Goal: Information Seeking & Learning: Learn about a topic

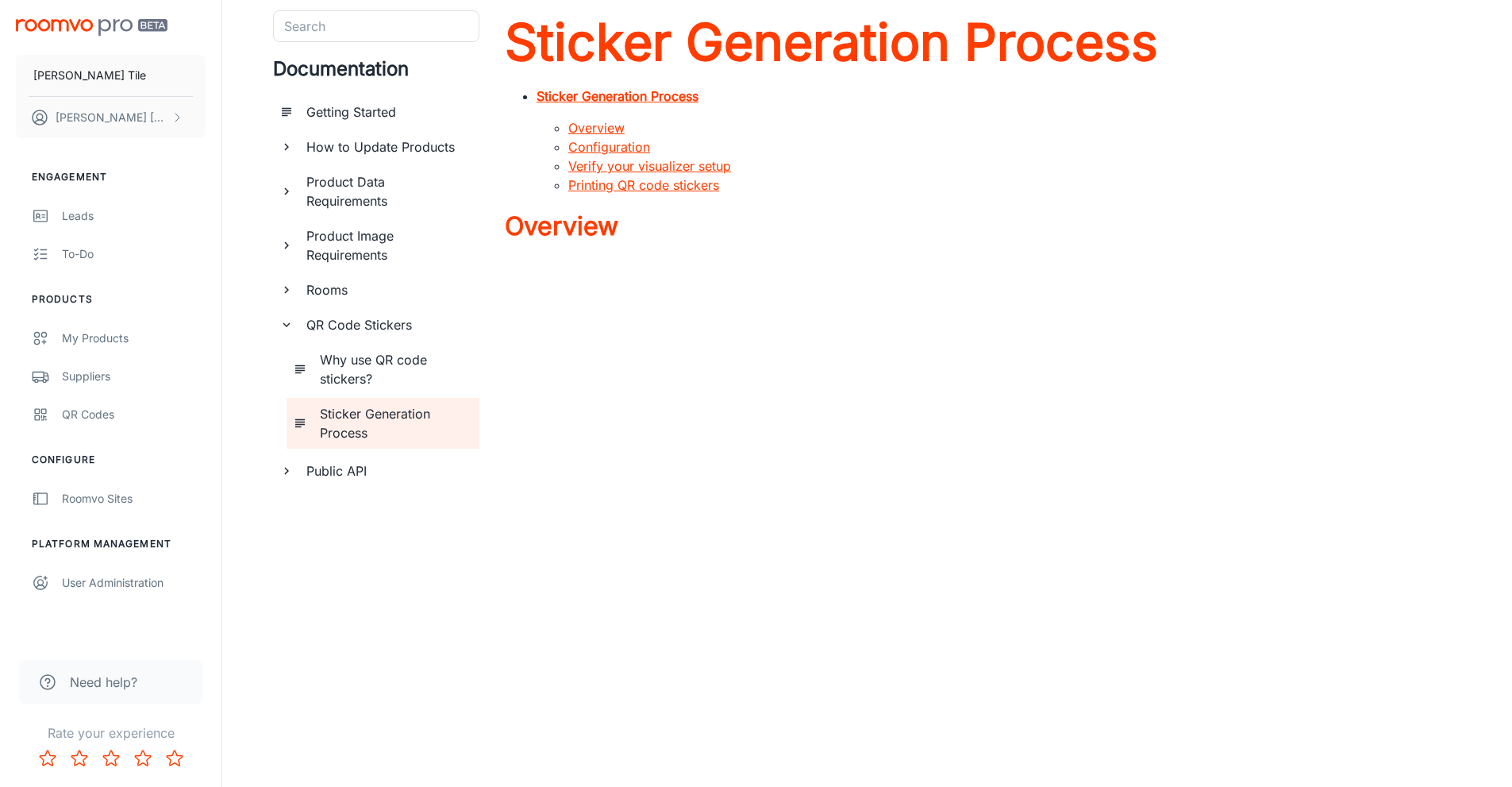
scroll to position [80, 0]
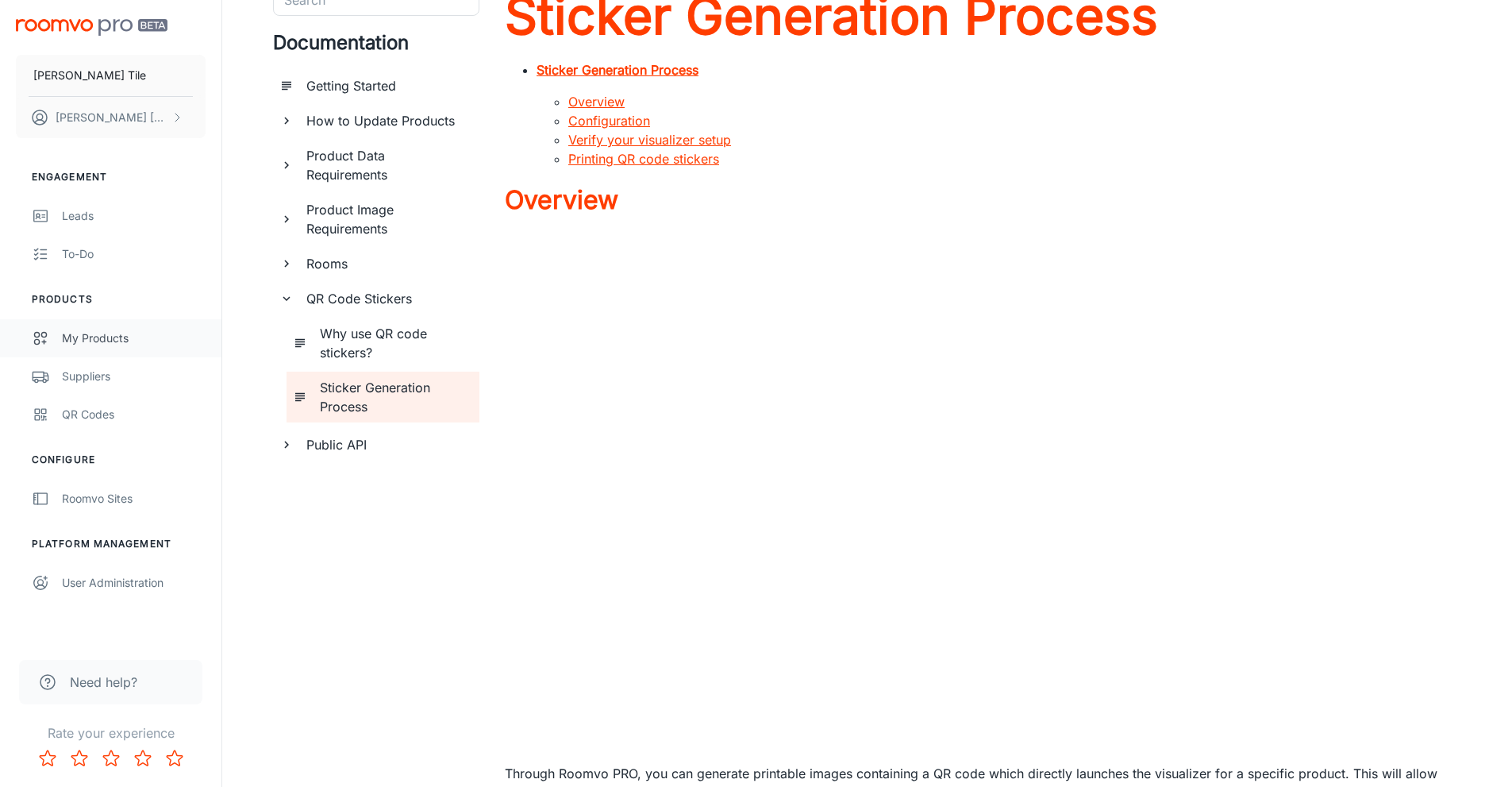
click at [92, 334] on div "My Products" at bounding box center [133, 339] width 144 height 18
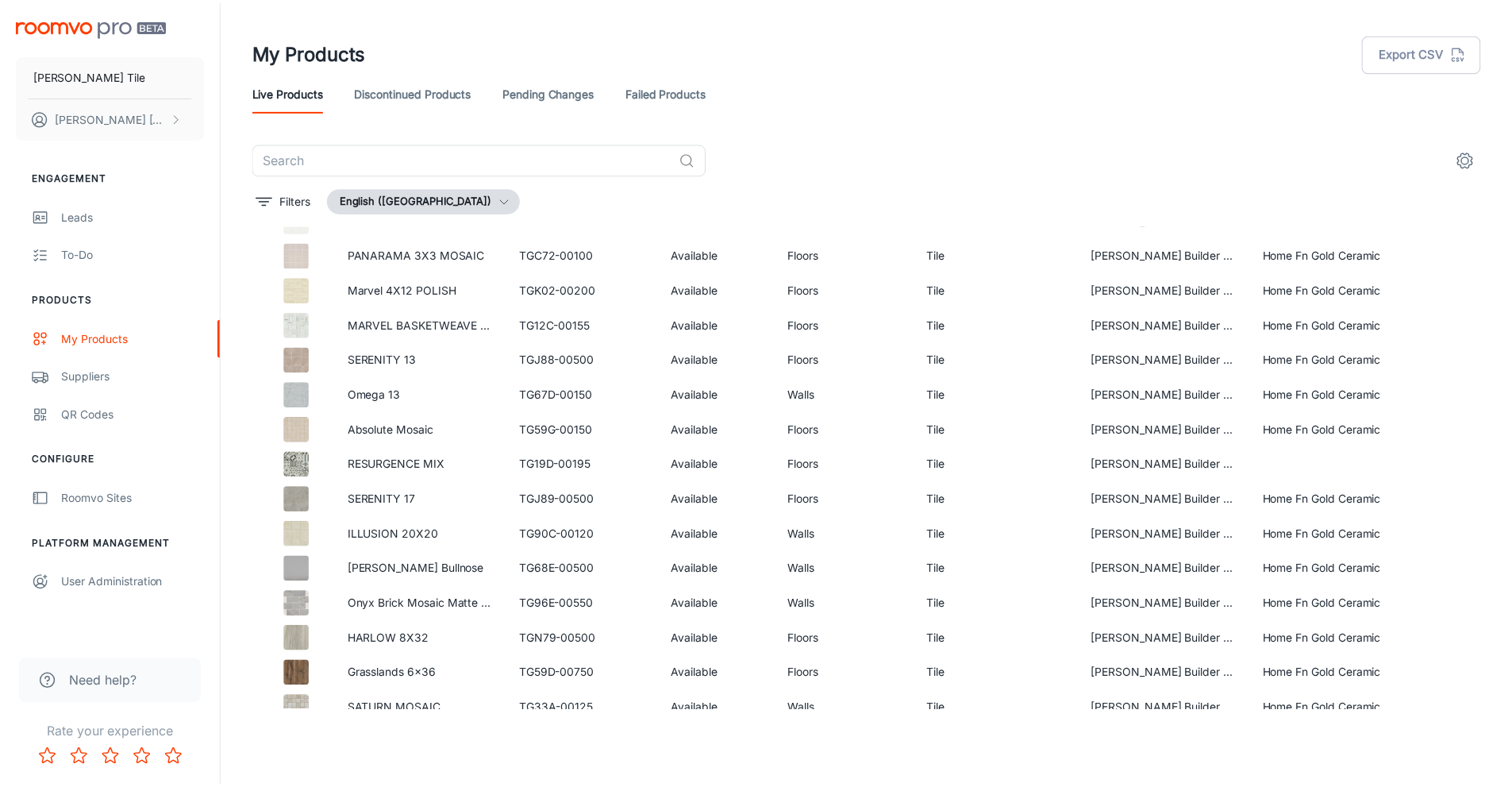
scroll to position [3573, 0]
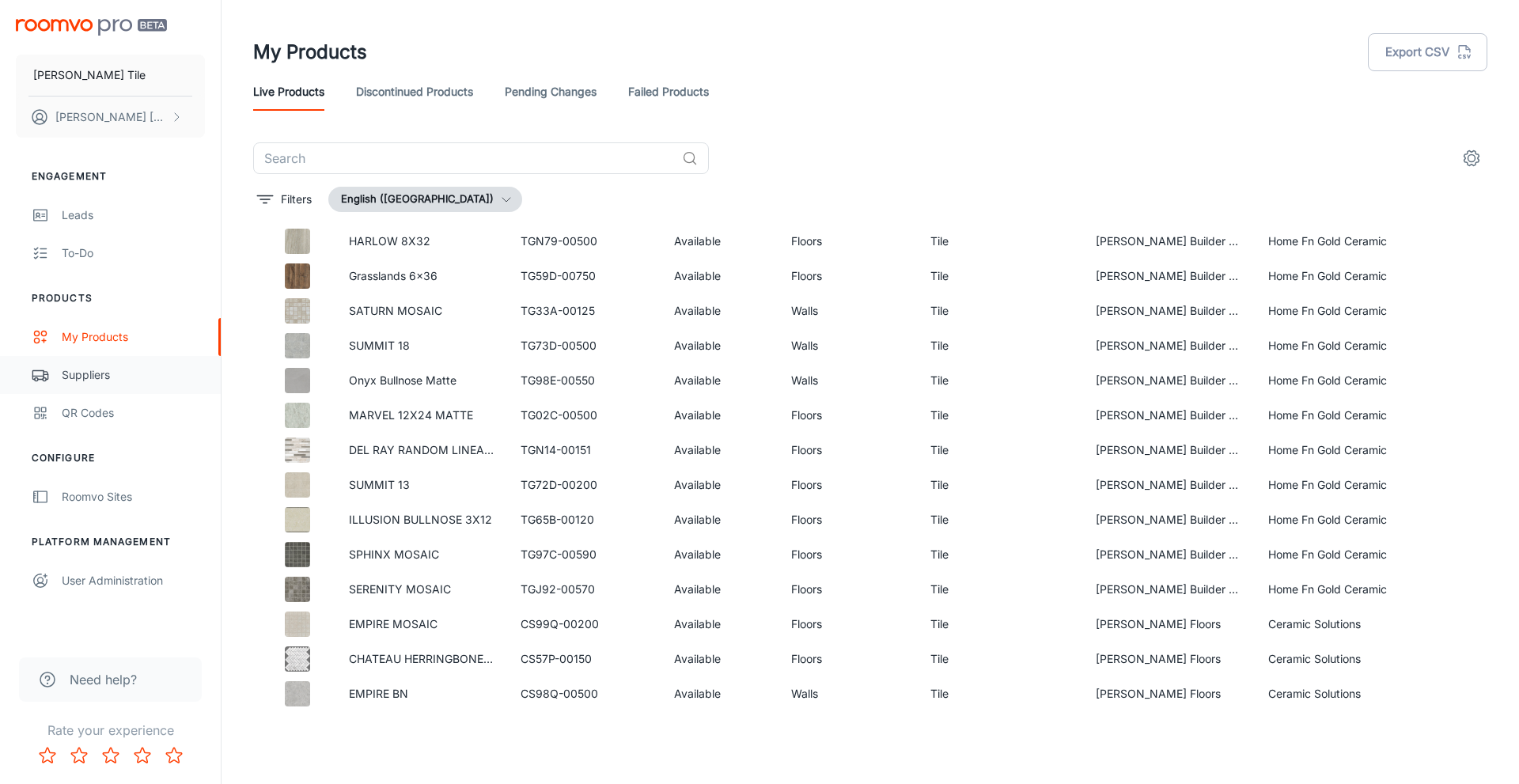
click at [95, 368] on div "Suppliers" at bounding box center [133, 376] width 143 height 18
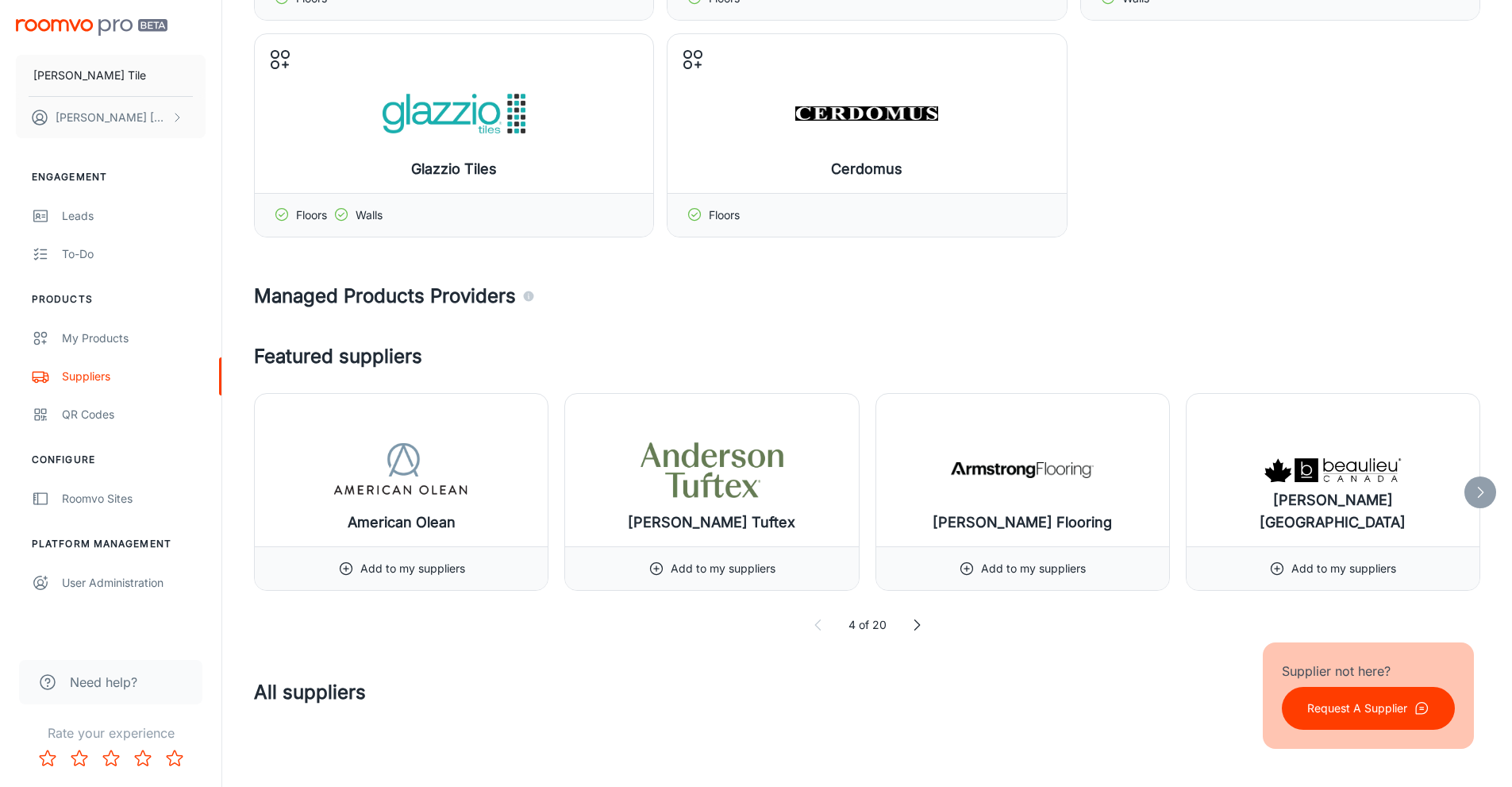
scroll to position [318, 0]
click at [1481, 487] on icon at bounding box center [1481, 491] width 16 height 16
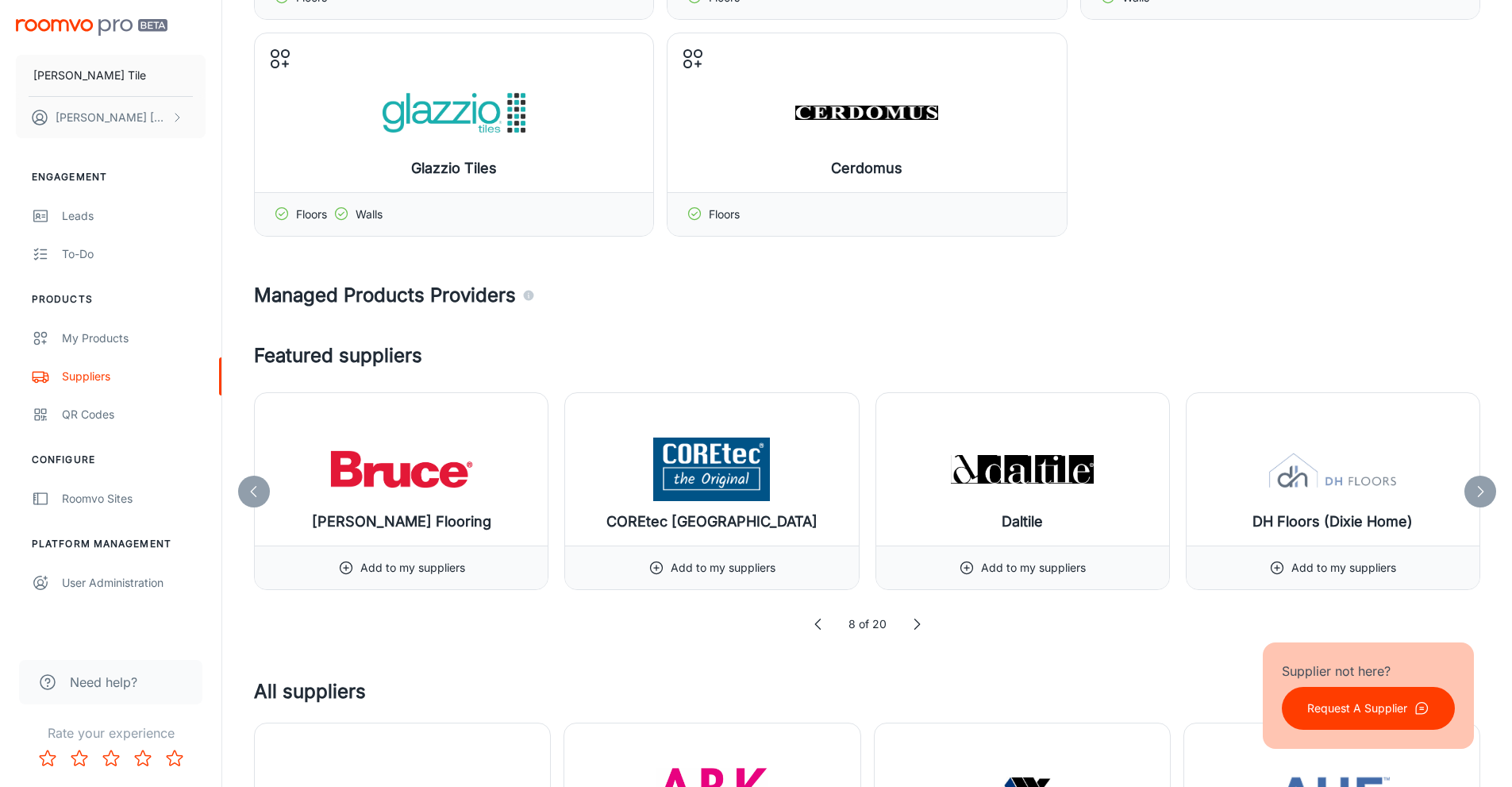
click at [1481, 487] on icon at bounding box center [1481, 491] width 16 height 16
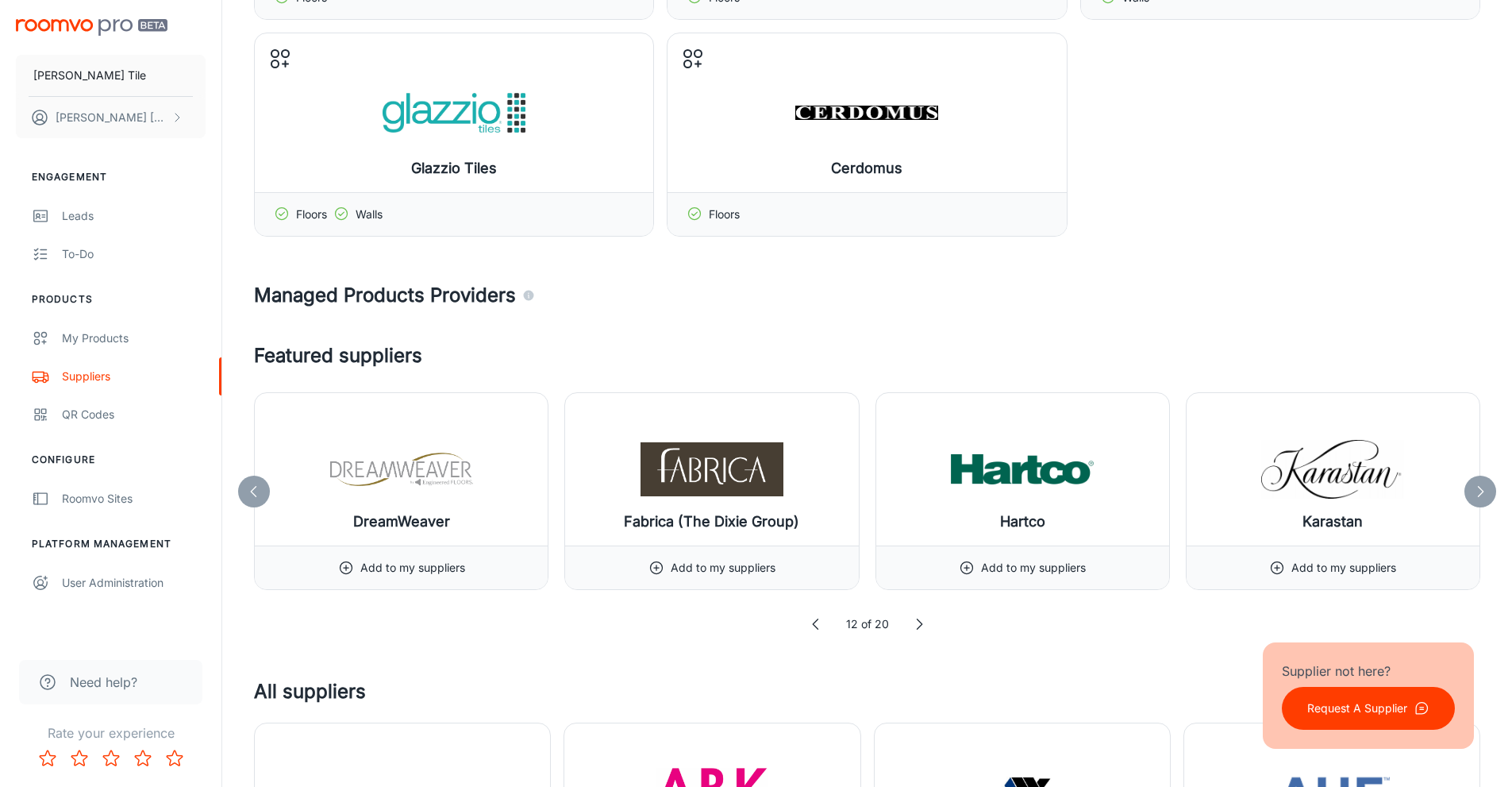
click at [1481, 487] on icon at bounding box center [1481, 491] width 16 height 16
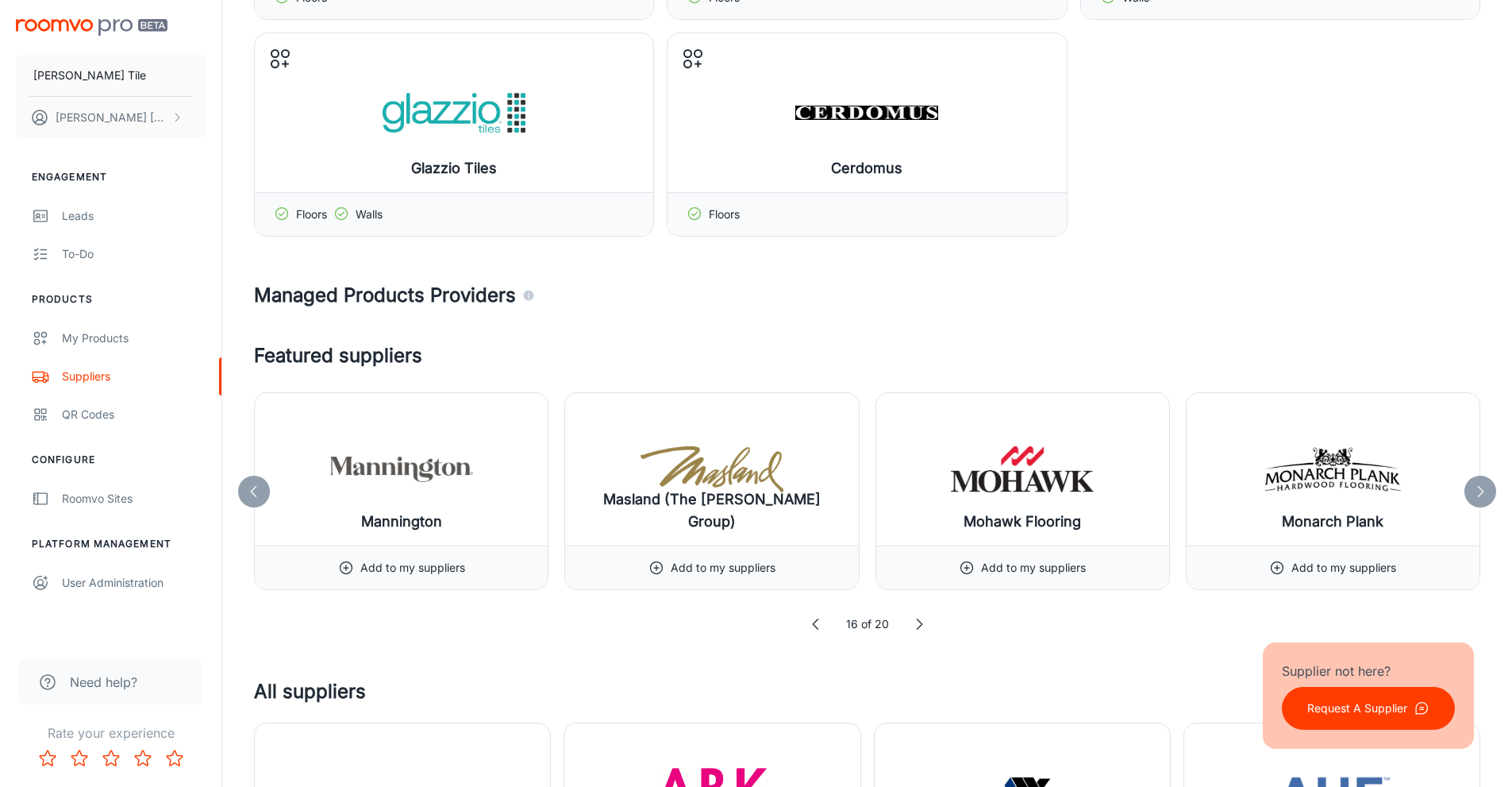
click at [1481, 487] on icon at bounding box center [1481, 491] width 16 height 16
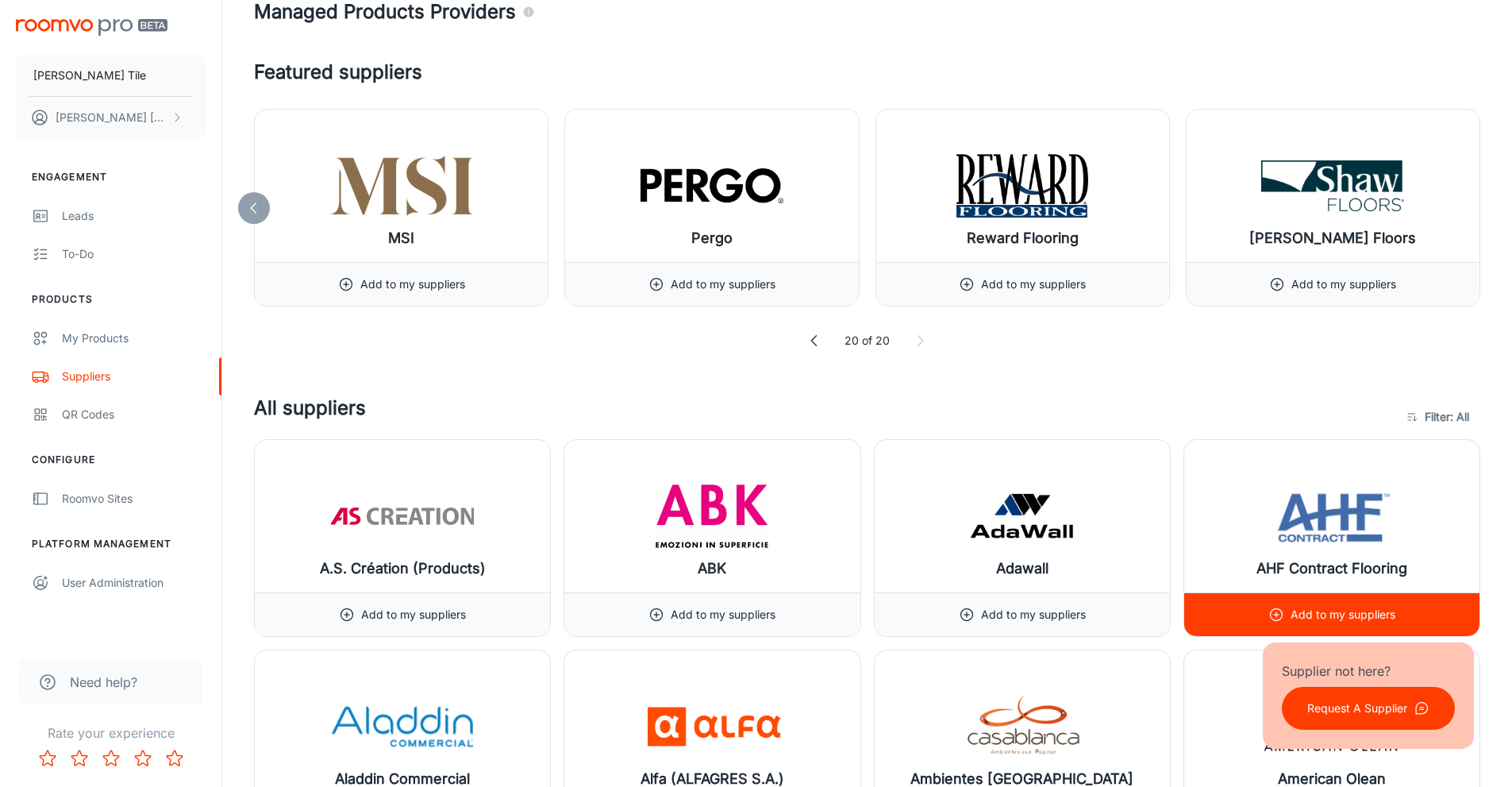
scroll to position [635, 0]
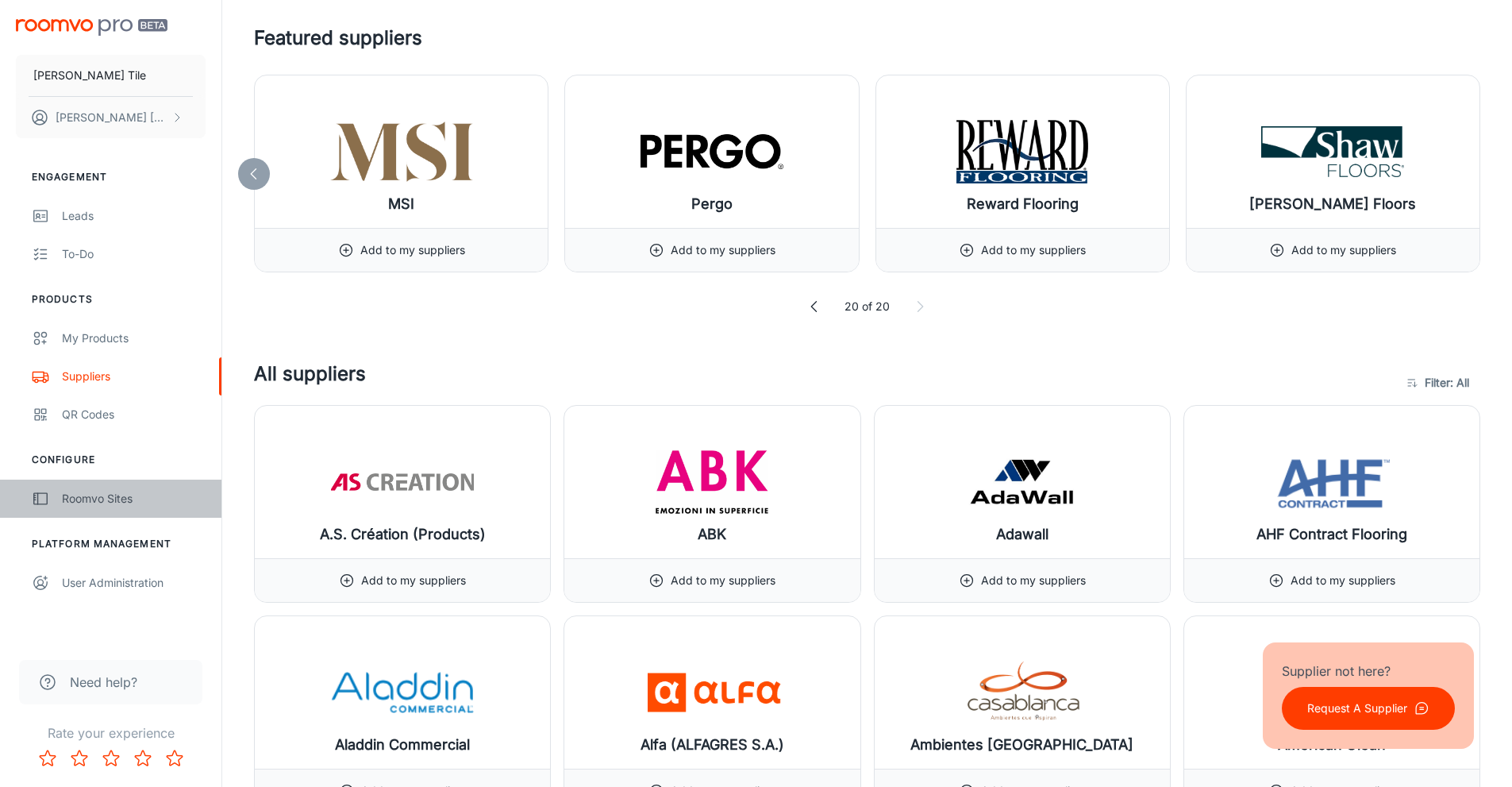
click at [69, 503] on div "Roomvo Sites" at bounding box center [133, 498] width 144 height 18
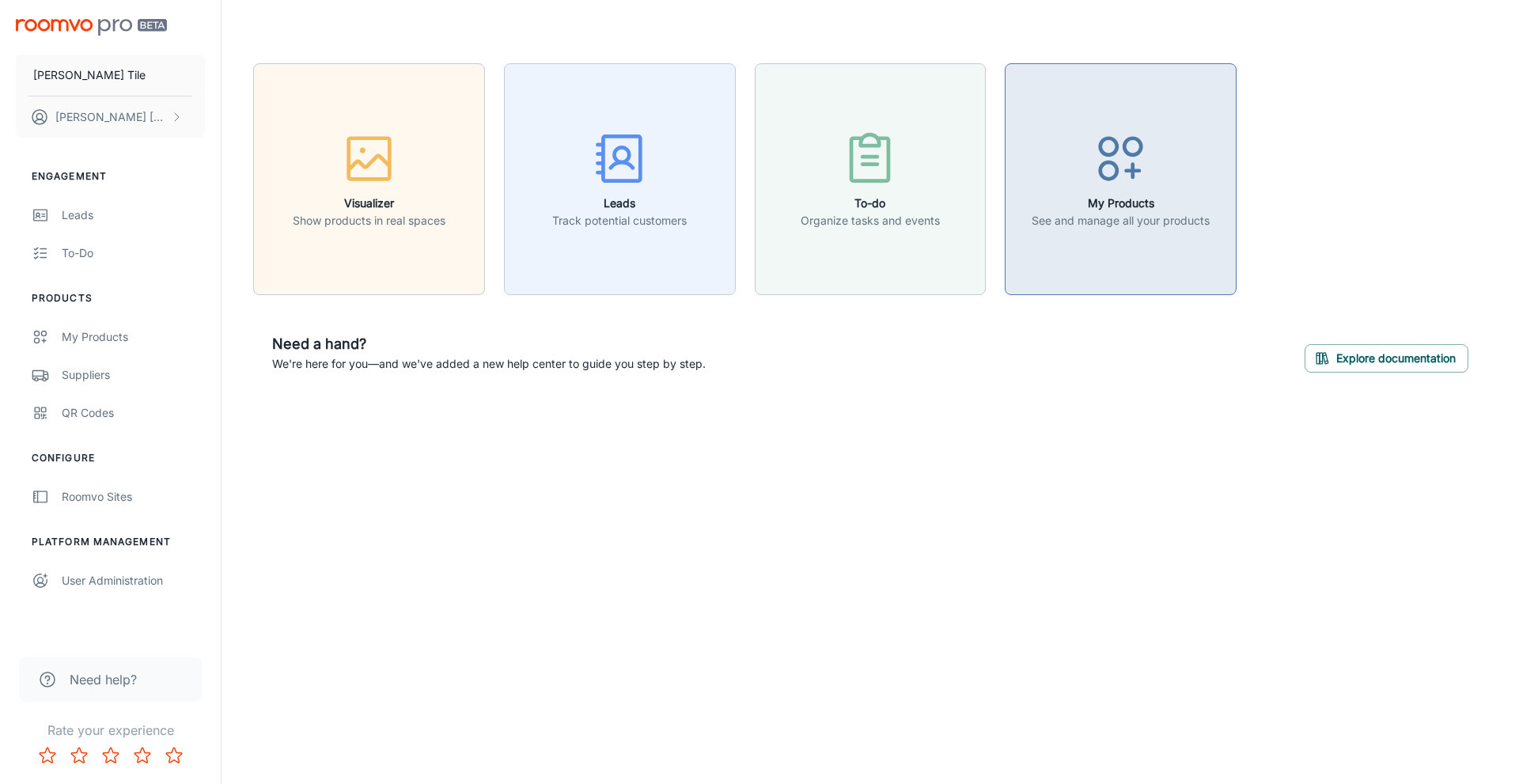
click at [1126, 176] on icon "button" at bounding box center [1121, 158] width 60 height 60
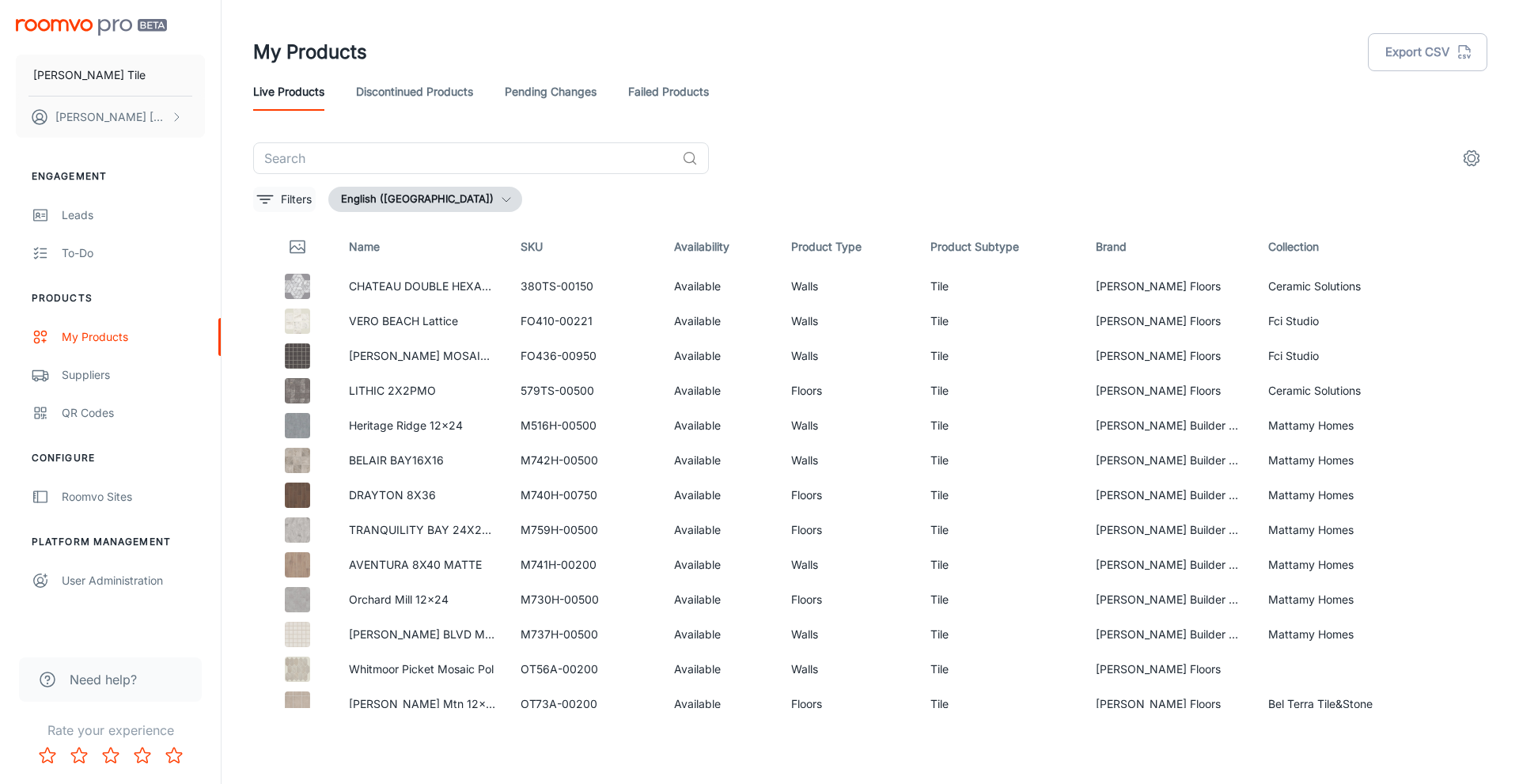
click at [287, 199] on p "Filters" at bounding box center [296, 199] width 31 height 18
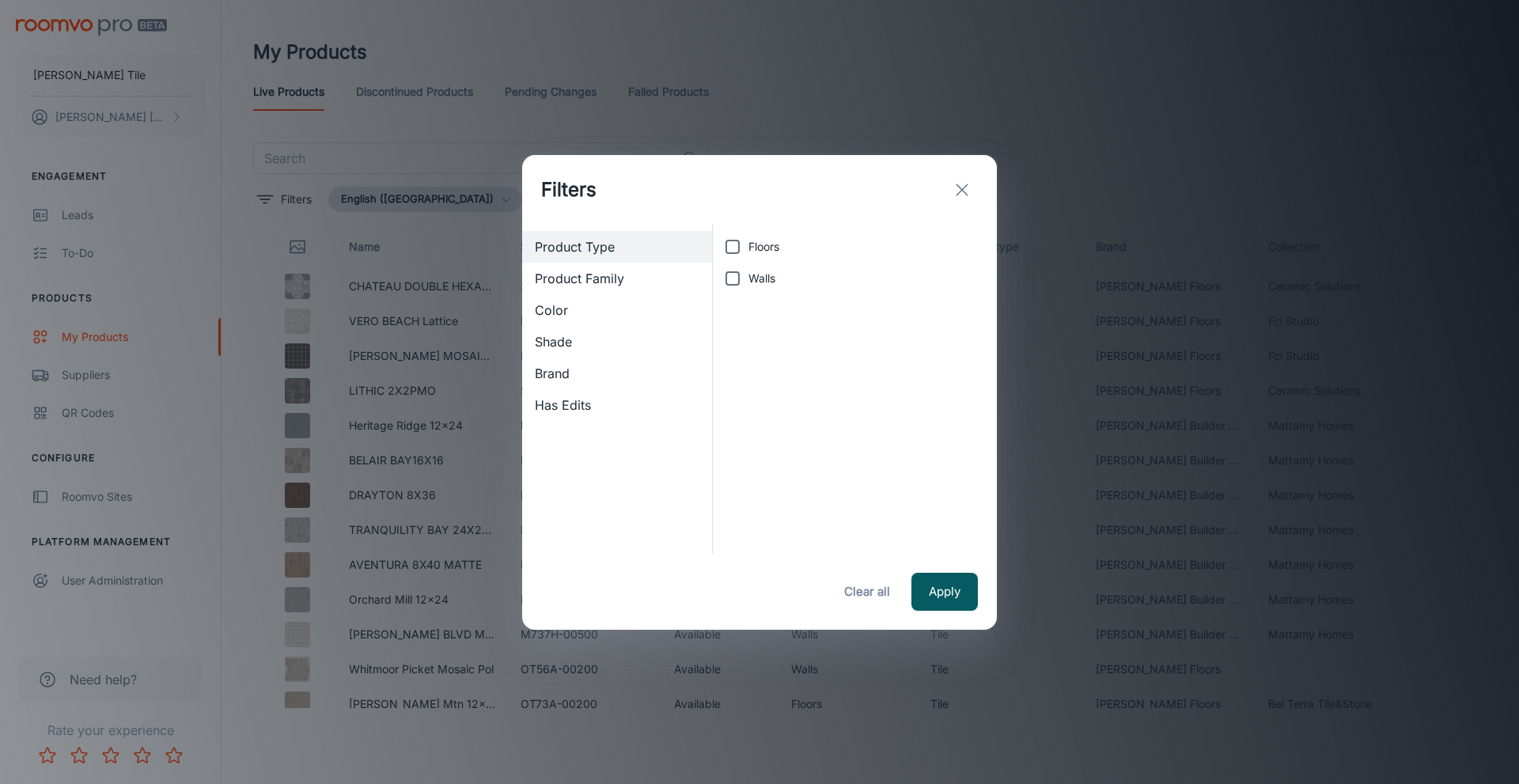
click at [562, 373] on span "Brand" at bounding box center [617, 373] width 165 height 19
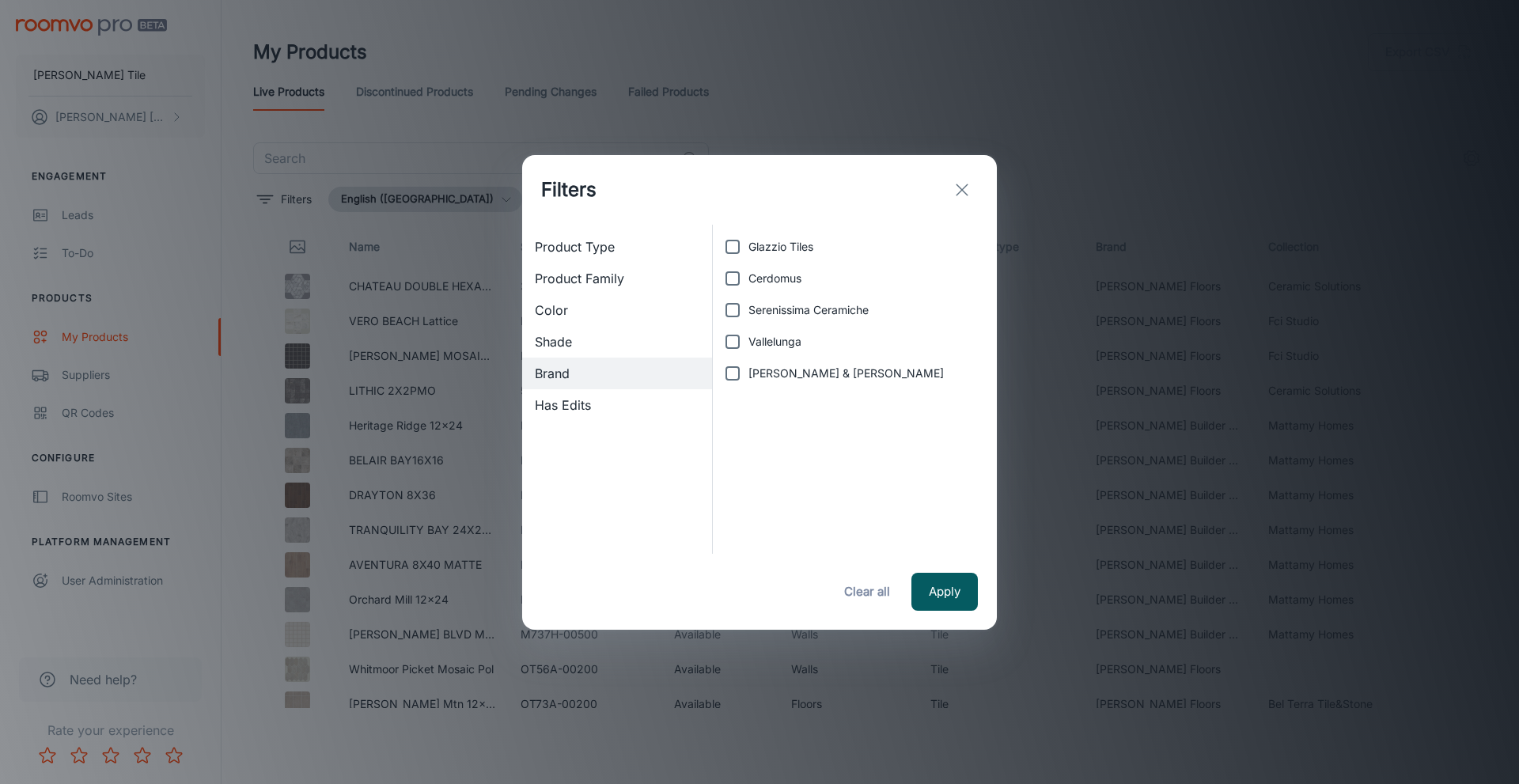
click at [733, 247] on input "Glazzio Tiles" at bounding box center [733, 247] width 32 height 32
checkbox input "true"
click at [732, 279] on input "Cerdomus" at bounding box center [733, 279] width 32 height 32
checkbox input "true"
click at [731, 310] on input "Serenissima Ceramiche" at bounding box center [733, 311] width 32 height 32
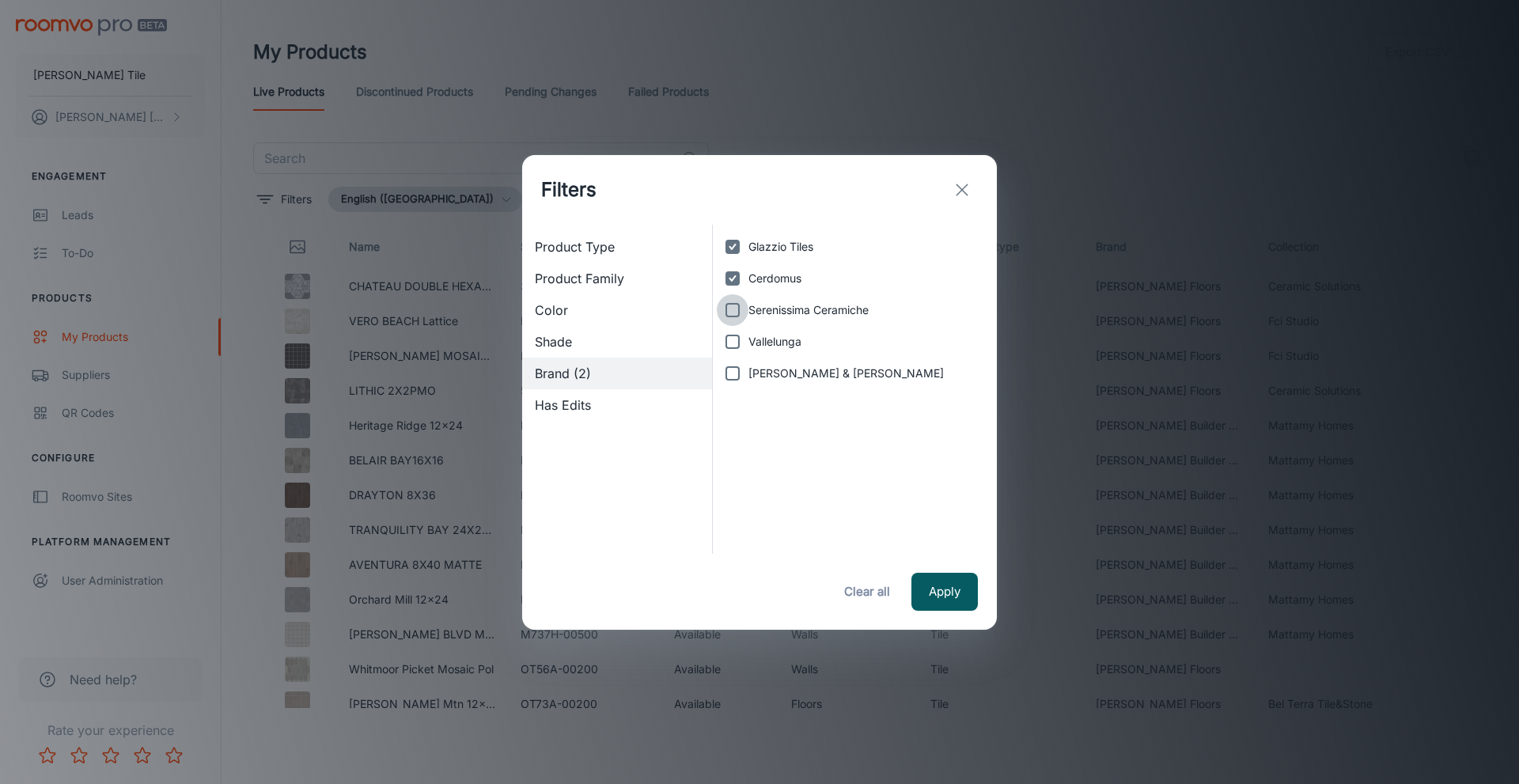
checkbox input "true"
click at [730, 344] on input "Vallelunga" at bounding box center [733, 342] width 32 height 32
checkbox input "true"
click at [733, 373] on input "[PERSON_NAME] & [PERSON_NAME]" at bounding box center [733, 374] width 32 height 32
checkbox input "true"
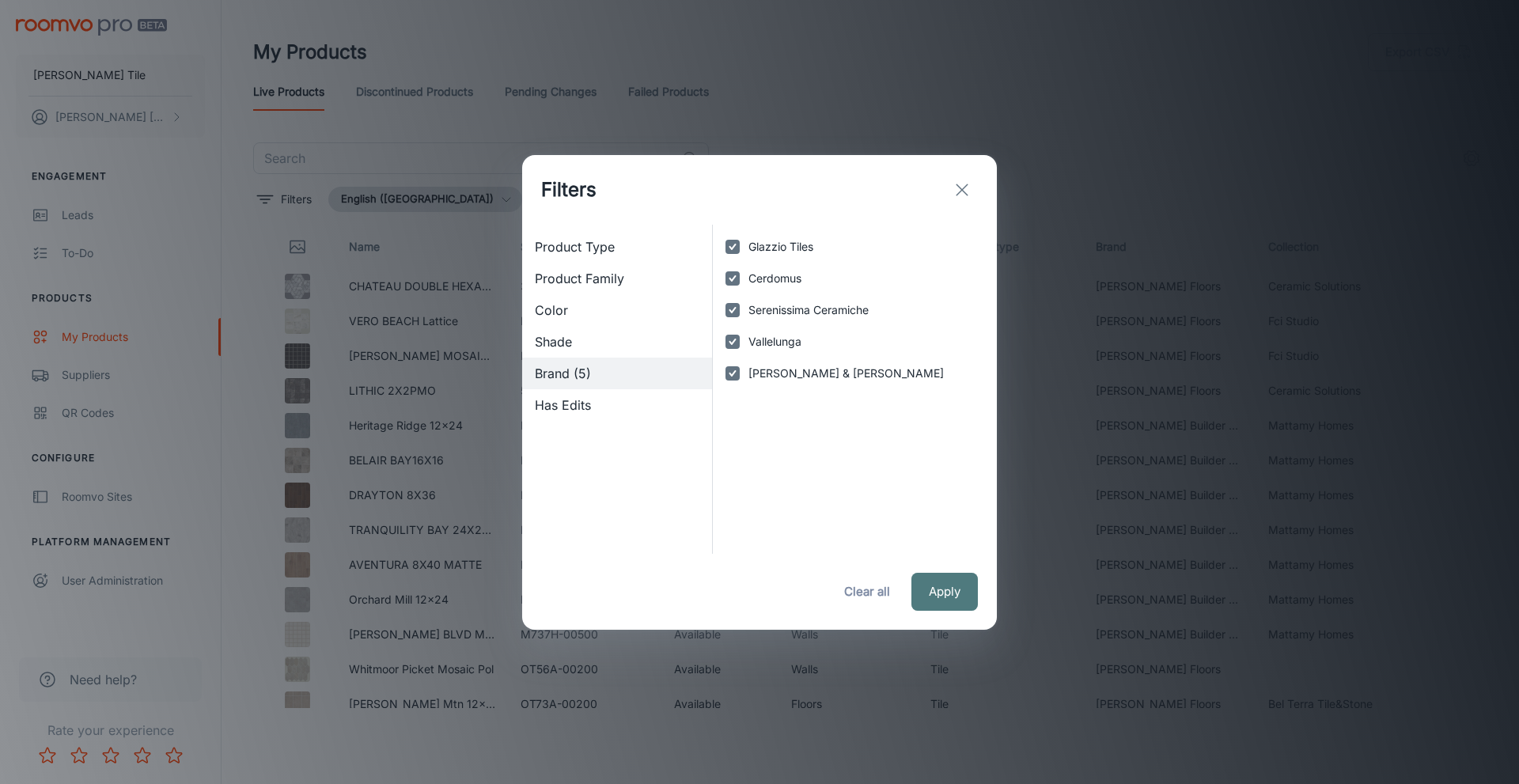
click at [950, 593] on button "Apply" at bounding box center [945, 591] width 67 height 38
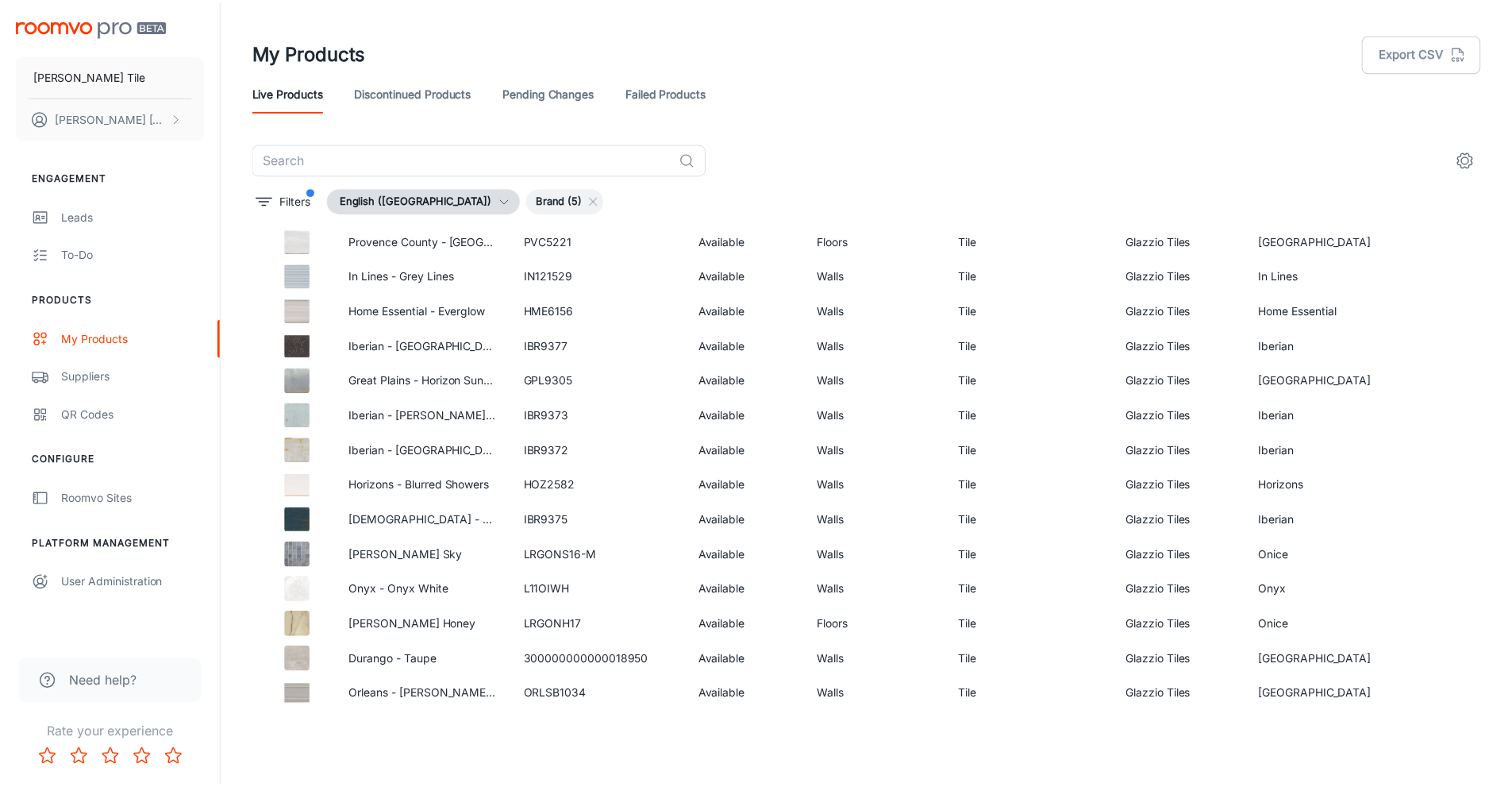
scroll to position [1821, 0]
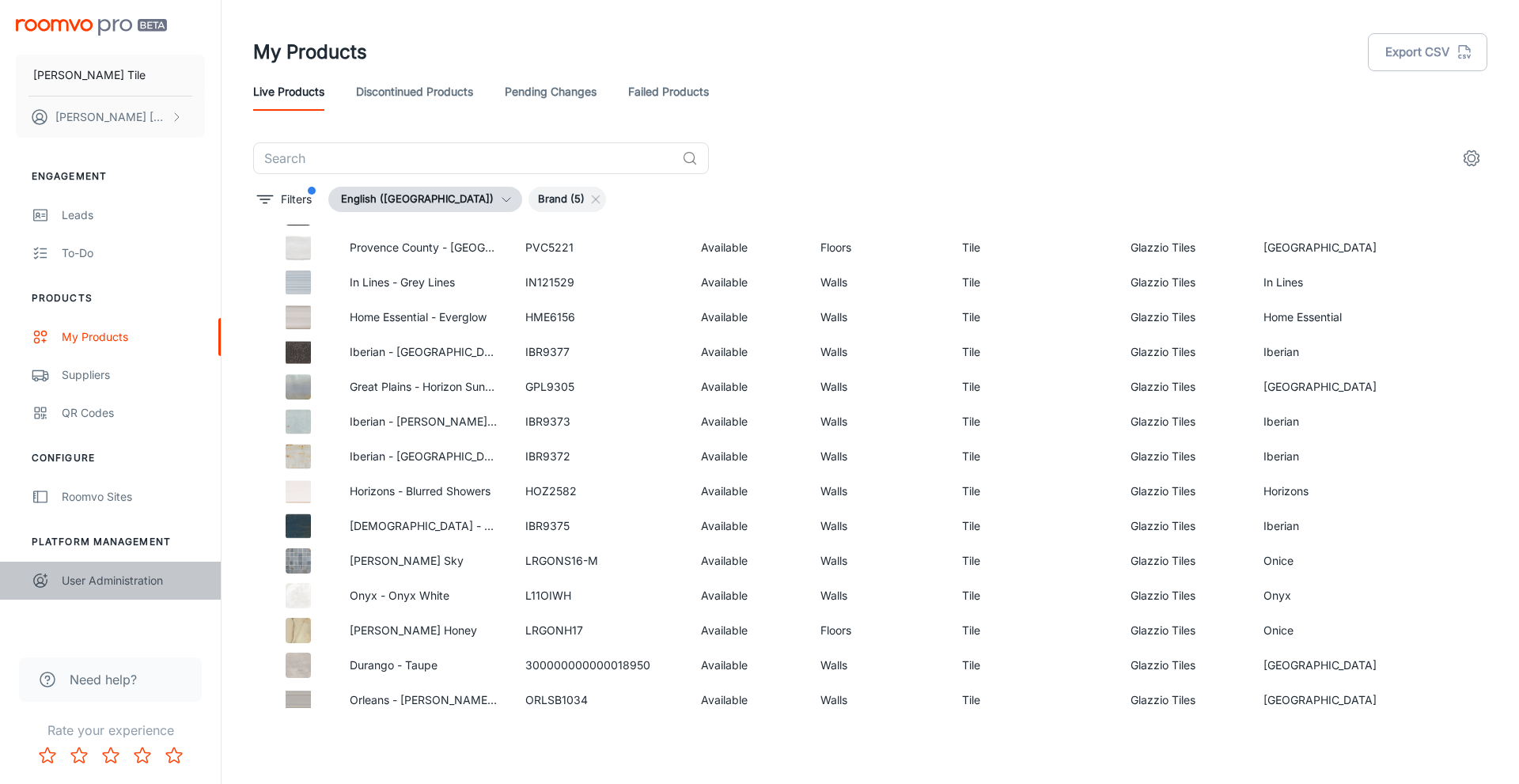
click at [126, 577] on div "User Administration" at bounding box center [133, 581] width 143 height 18
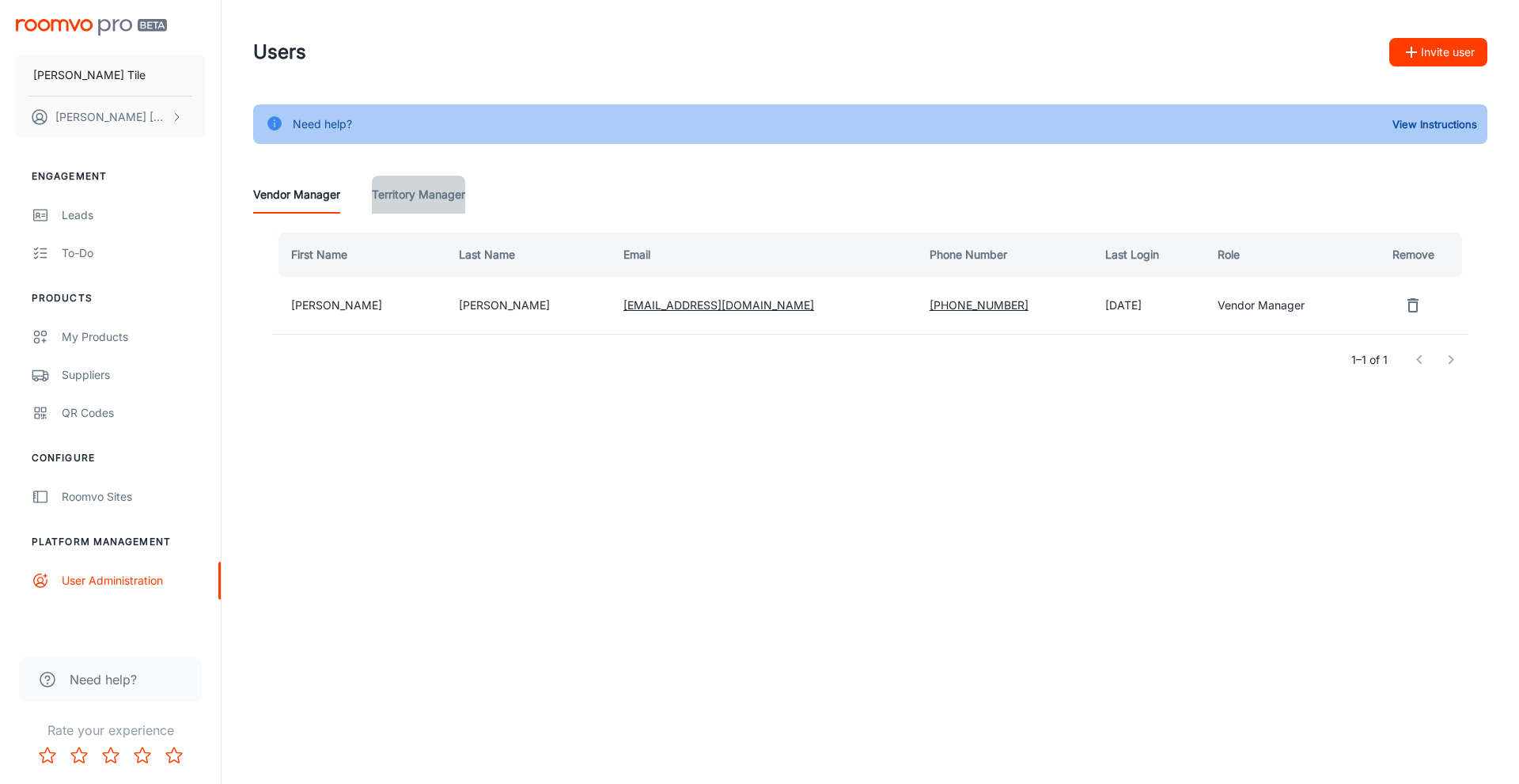
click at [416, 196] on Manager "Territory Manager" at bounding box center [418, 194] width 93 height 38
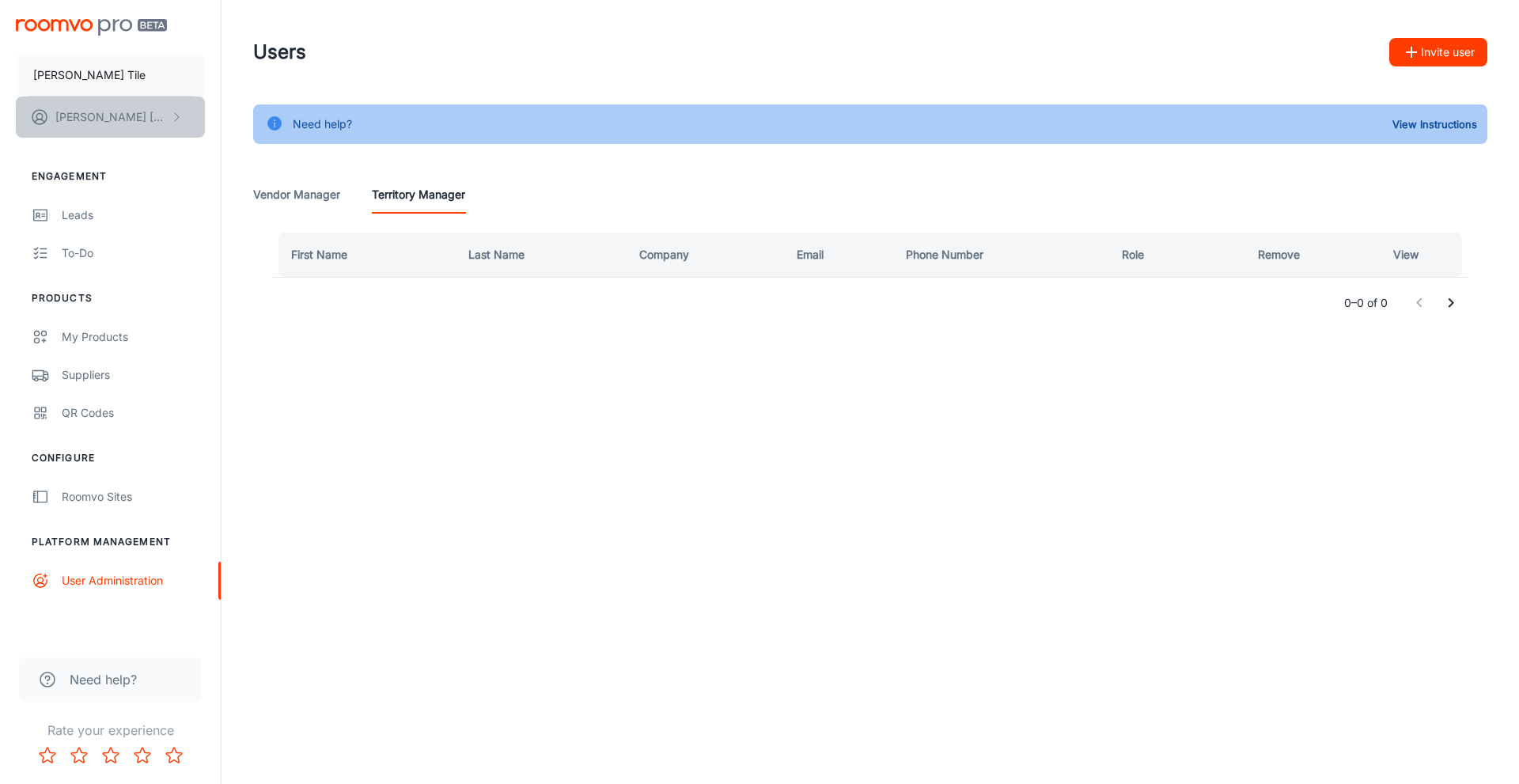
click at [89, 111] on p "[PERSON_NAME]" at bounding box center [110, 117] width 111 height 18
click at [243, 118] on li "User Profile" at bounding box center [247, 117] width 85 height 27
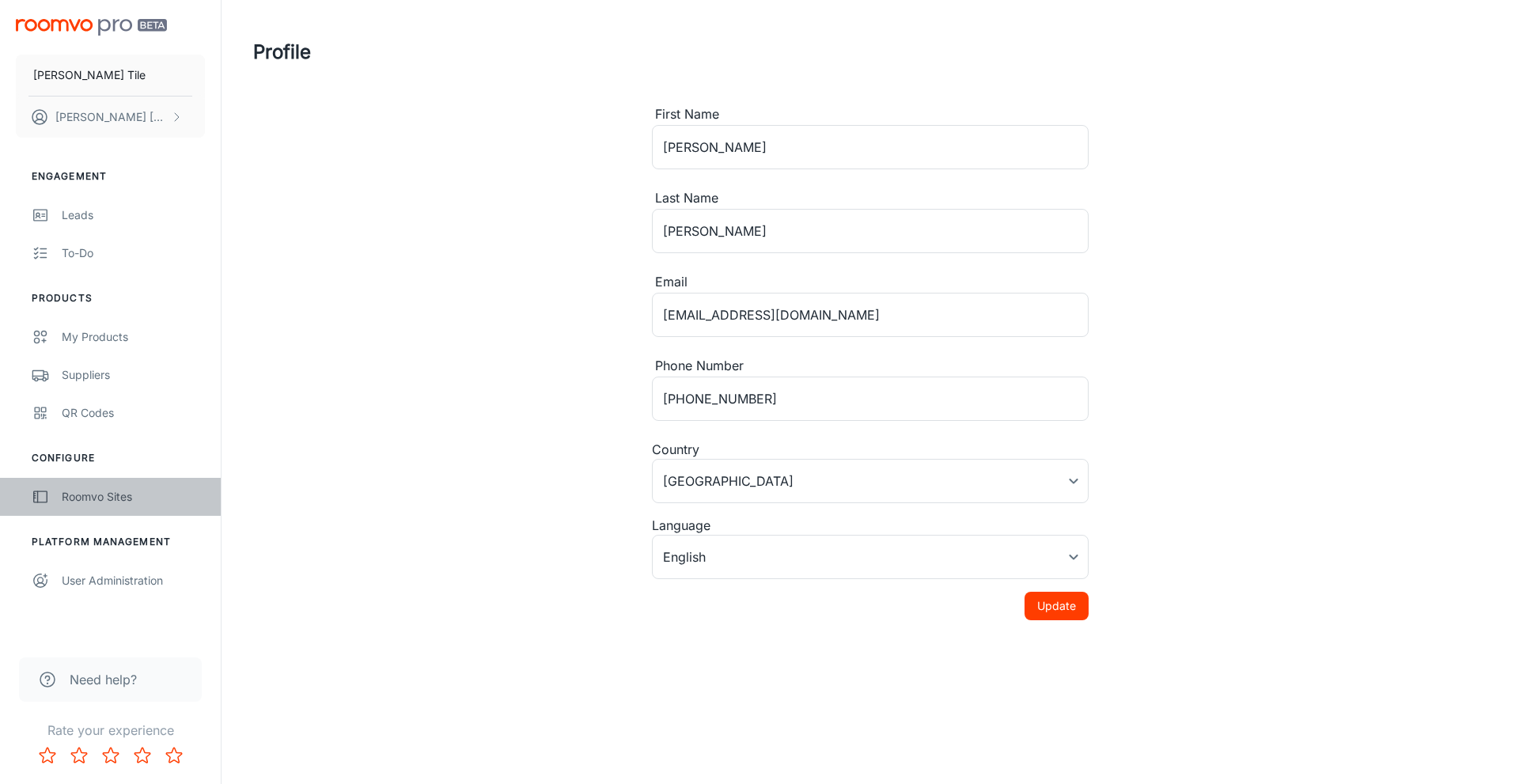
click at [102, 498] on div "Roomvo Sites" at bounding box center [133, 497] width 143 height 18
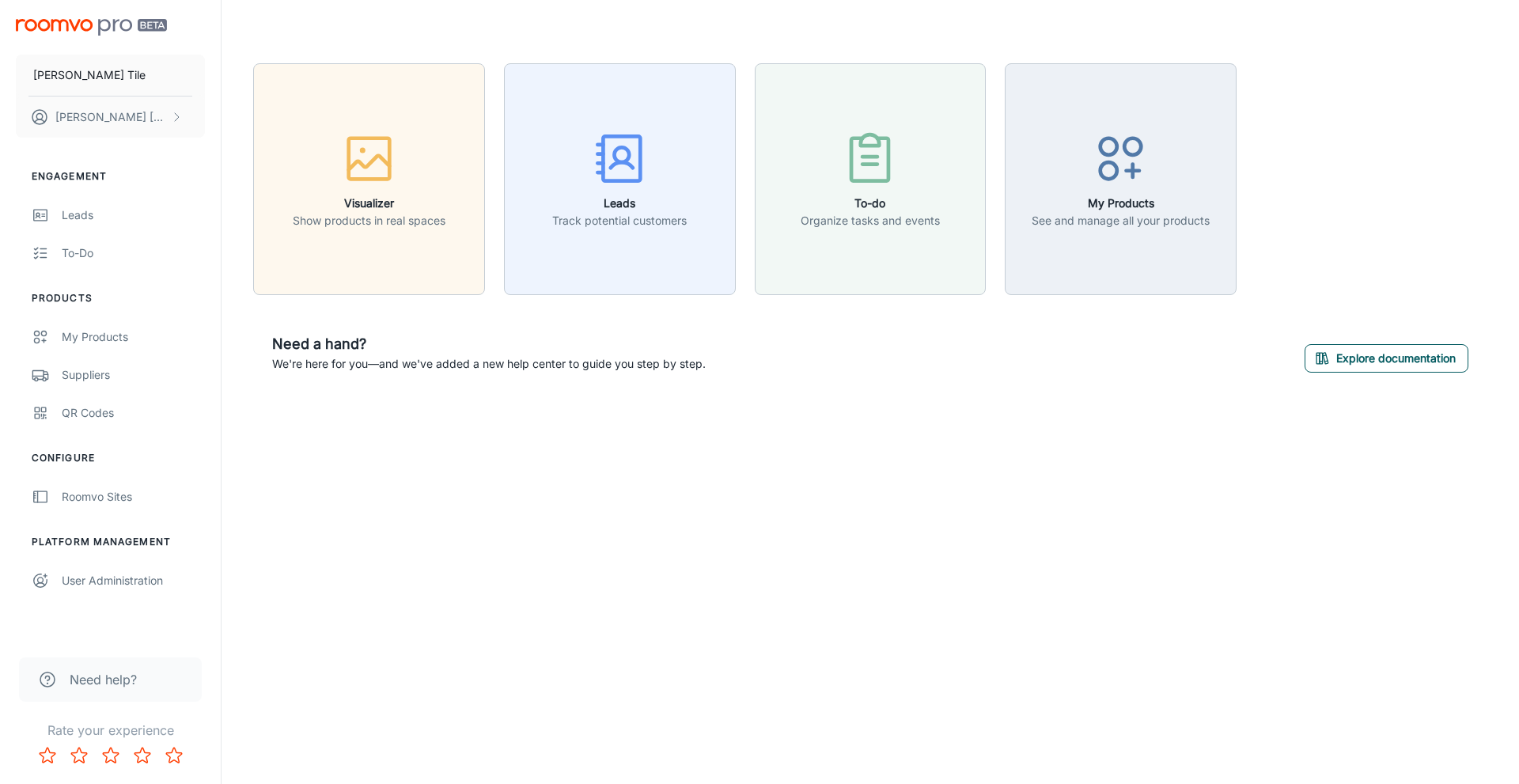
click at [1362, 358] on button "Explore documentation" at bounding box center [1387, 359] width 164 height 28
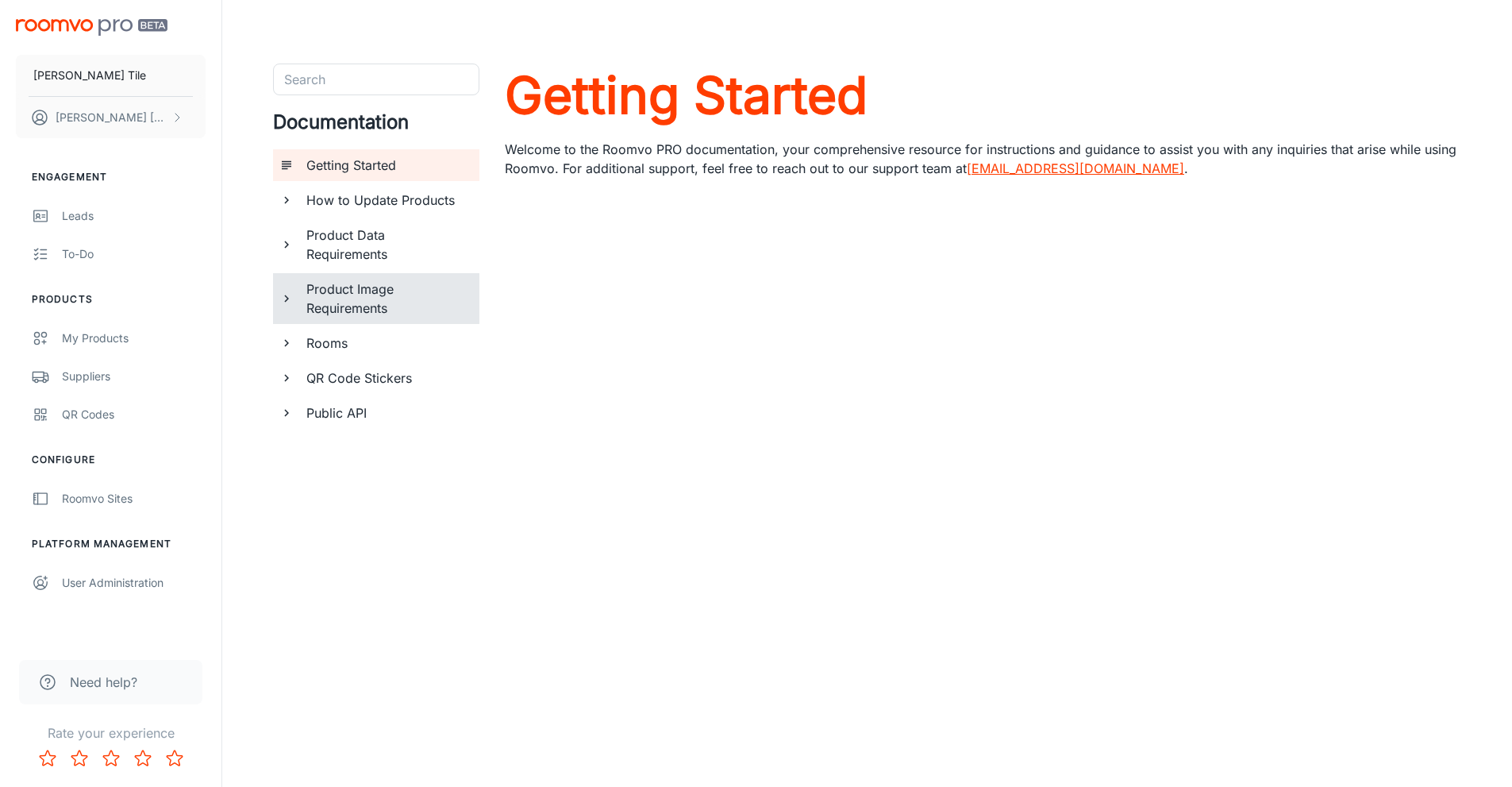
click at [371, 288] on h6 "Product Image Requirements" at bounding box center [387, 298] width 161 height 38
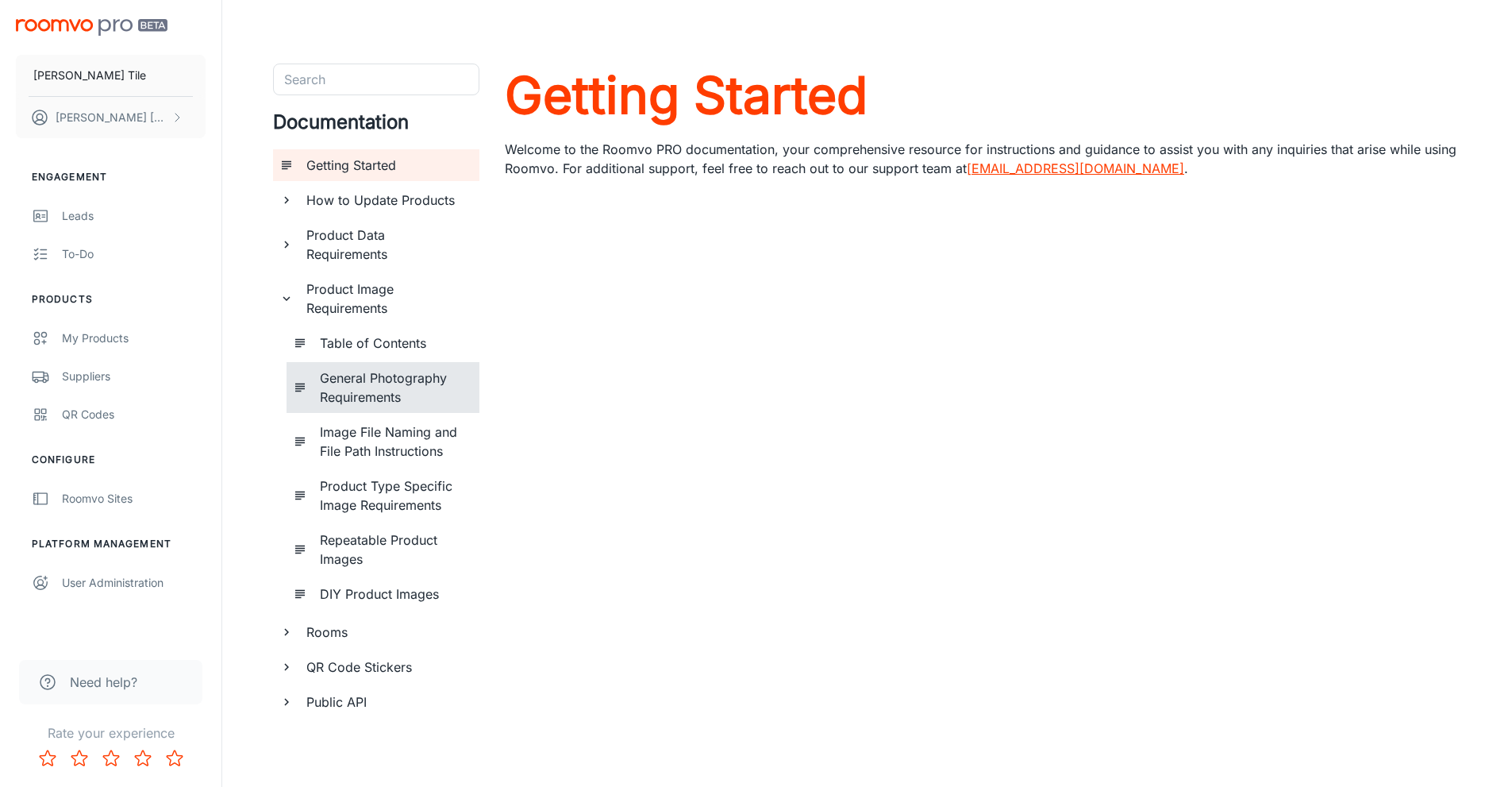
click at [341, 380] on h6 "General Photography Requirements" at bounding box center [393, 387] width 146 height 38
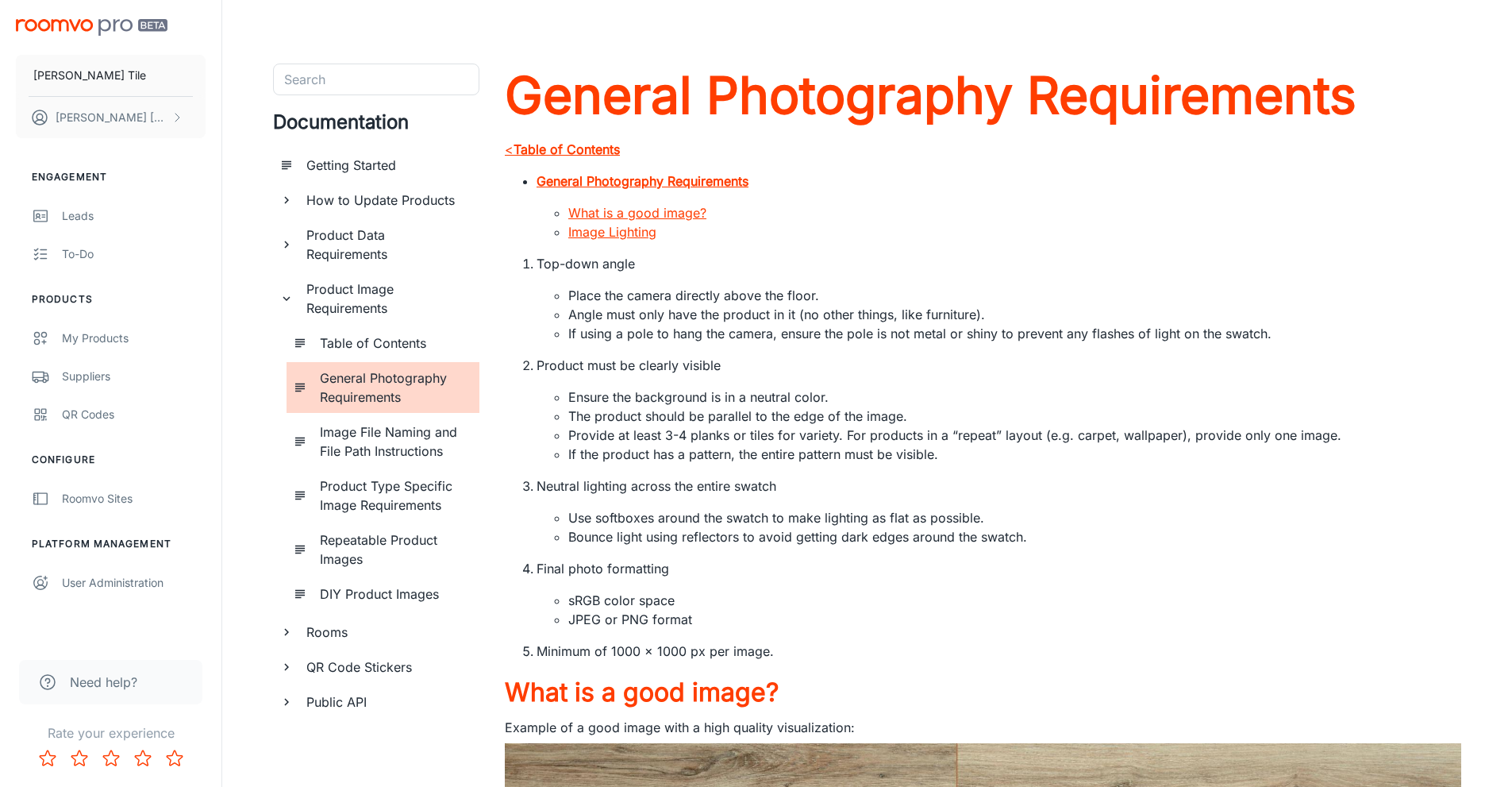
scroll to position [80, 0]
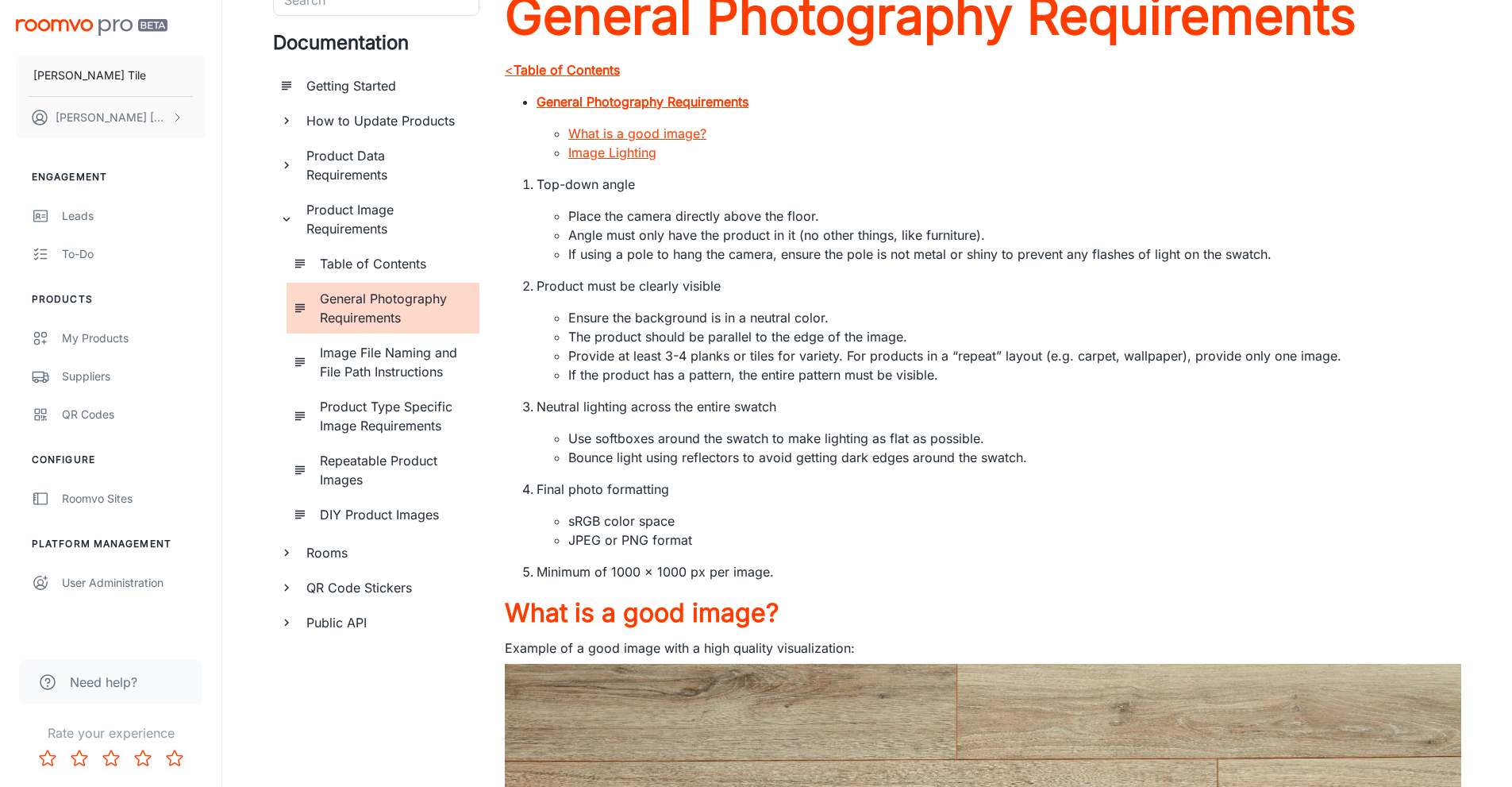
click at [387, 419] on h6 "Product Type Specific Image Requirements" at bounding box center [393, 415] width 146 height 38
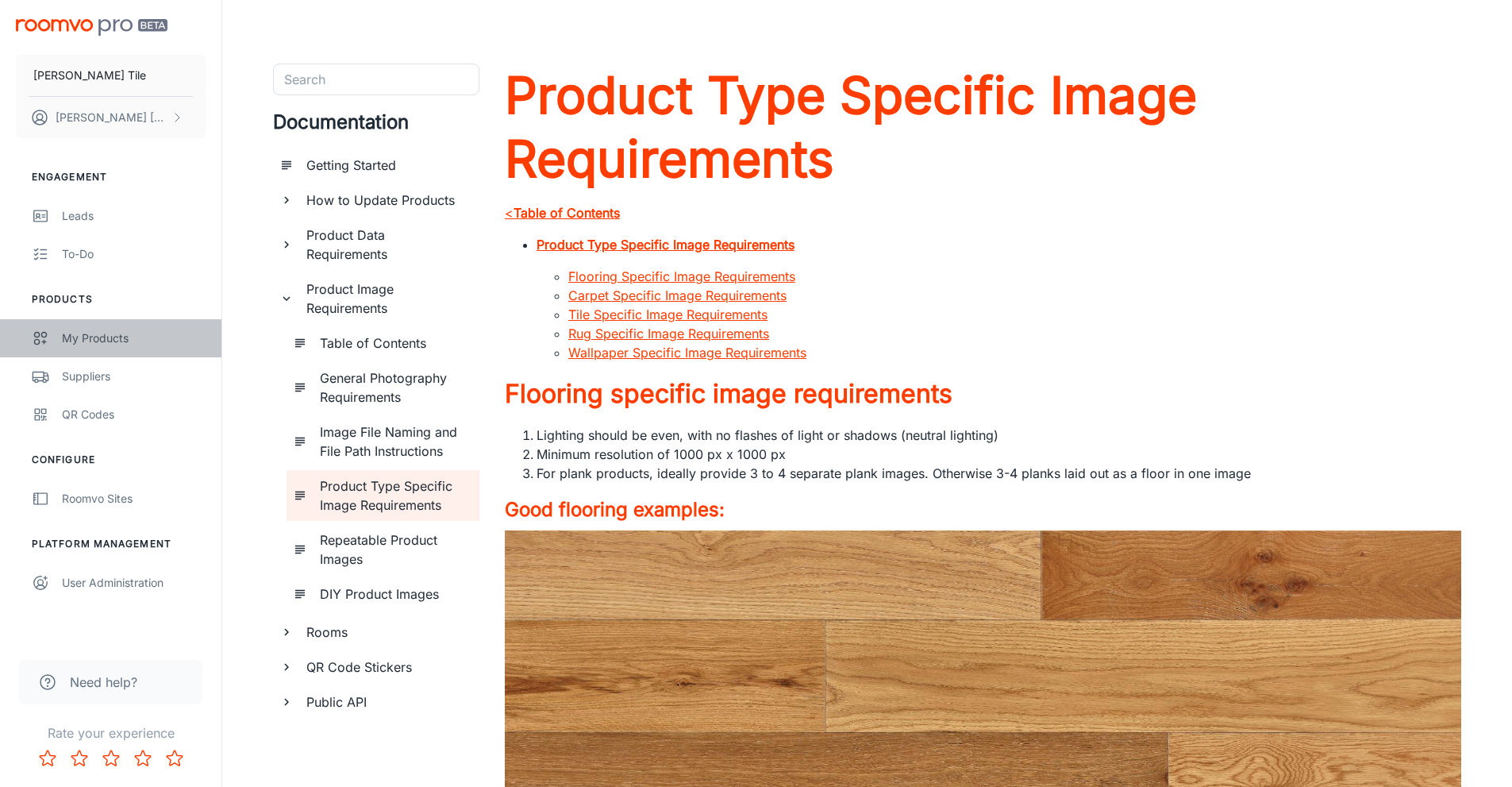
click at [68, 339] on div "My Products" at bounding box center [133, 339] width 144 height 18
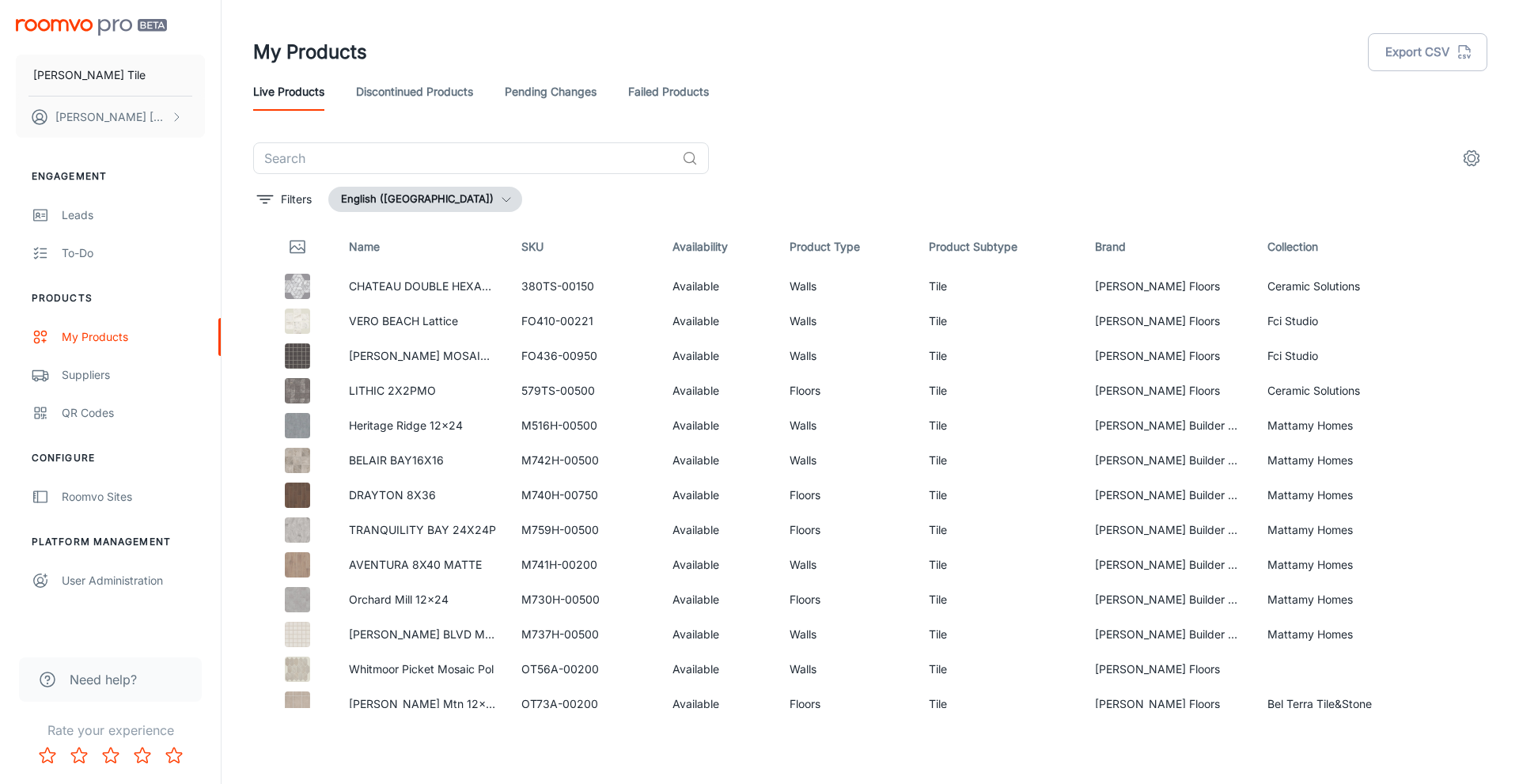
click at [404, 91] on link "Discontinued Products" at bounding box center [415, 92] width 118 height 38
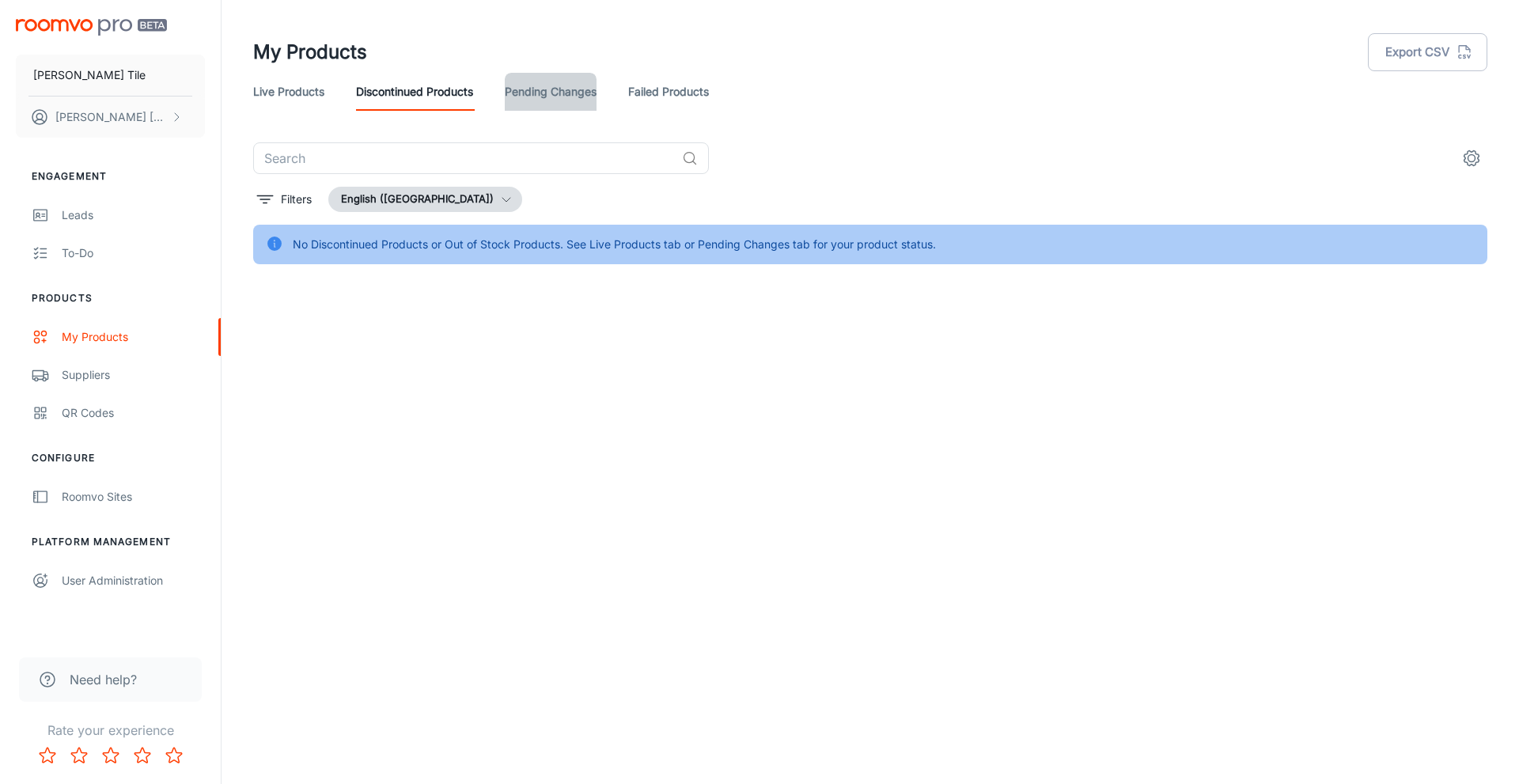
click at [511, 86] on link "Pending Changes" at bounding box center [550, 92] width 92 height 38
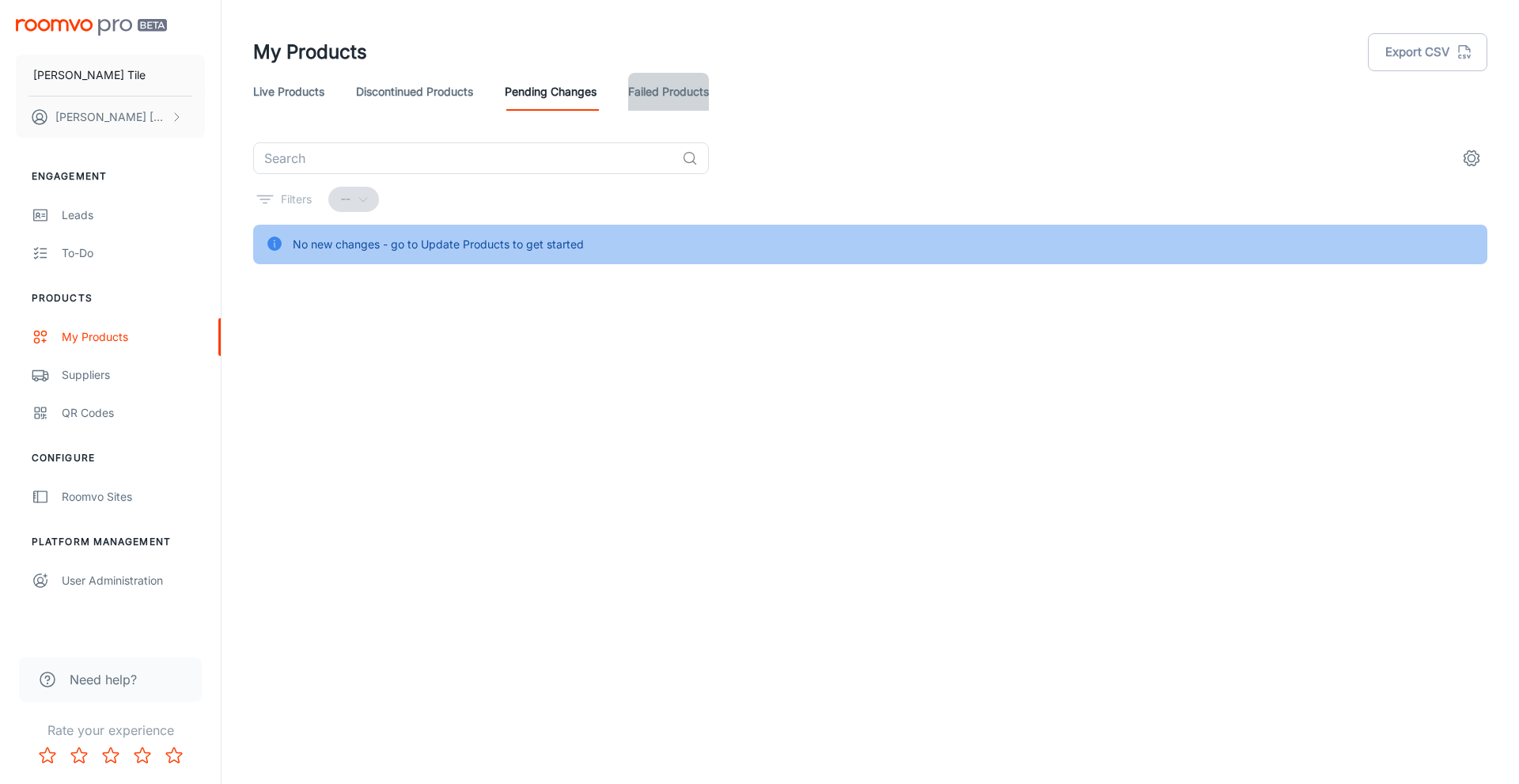
click at [674, 89] on link "Failed Products" at bounding box center [669, 92] width 81 height 38
click at [1478, 160] on icon "settings" at bounding box center [1471, 158] width 19 height 19
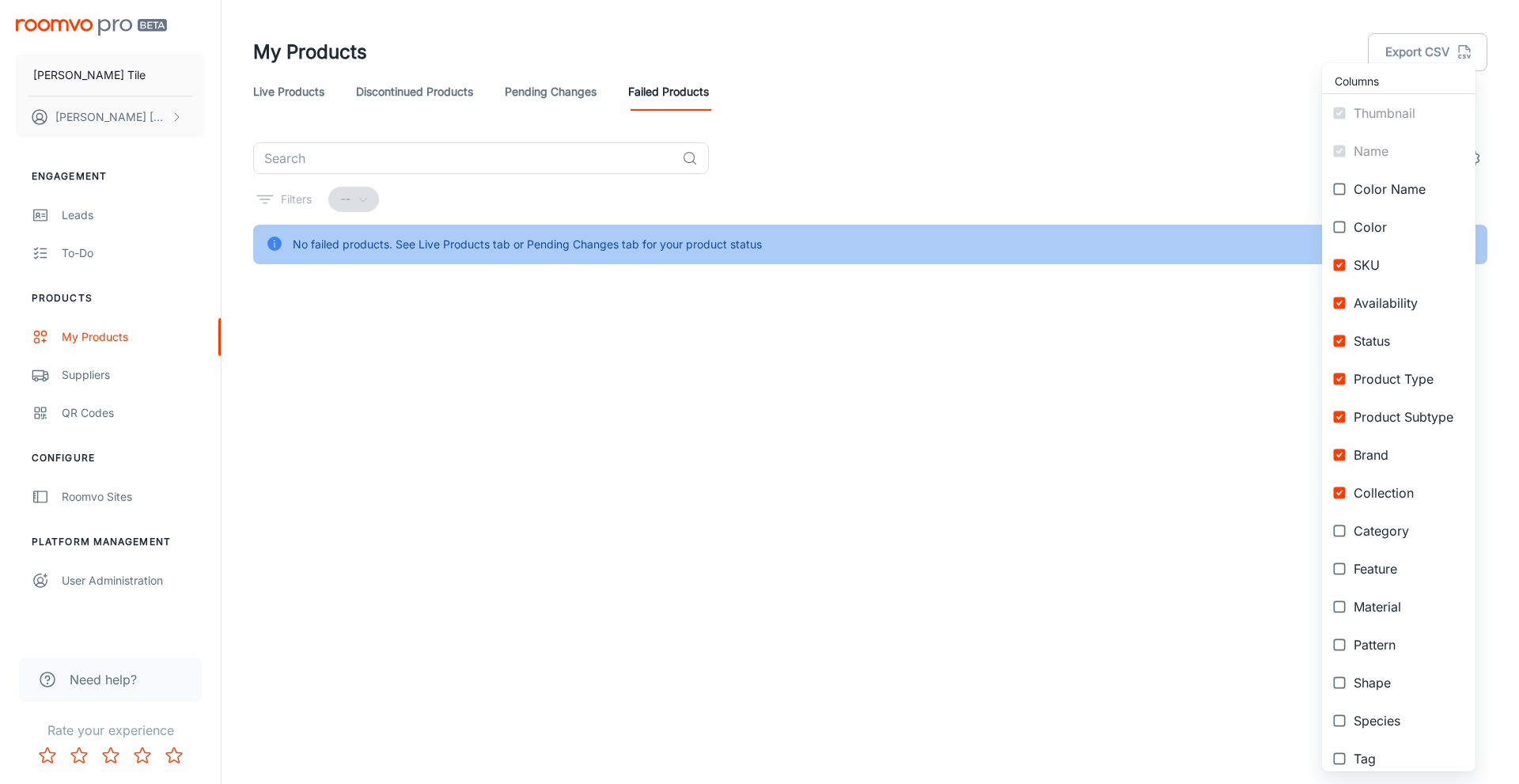
click at [957, 110] on div at bounding box center [760, 392] width 1519 height 784
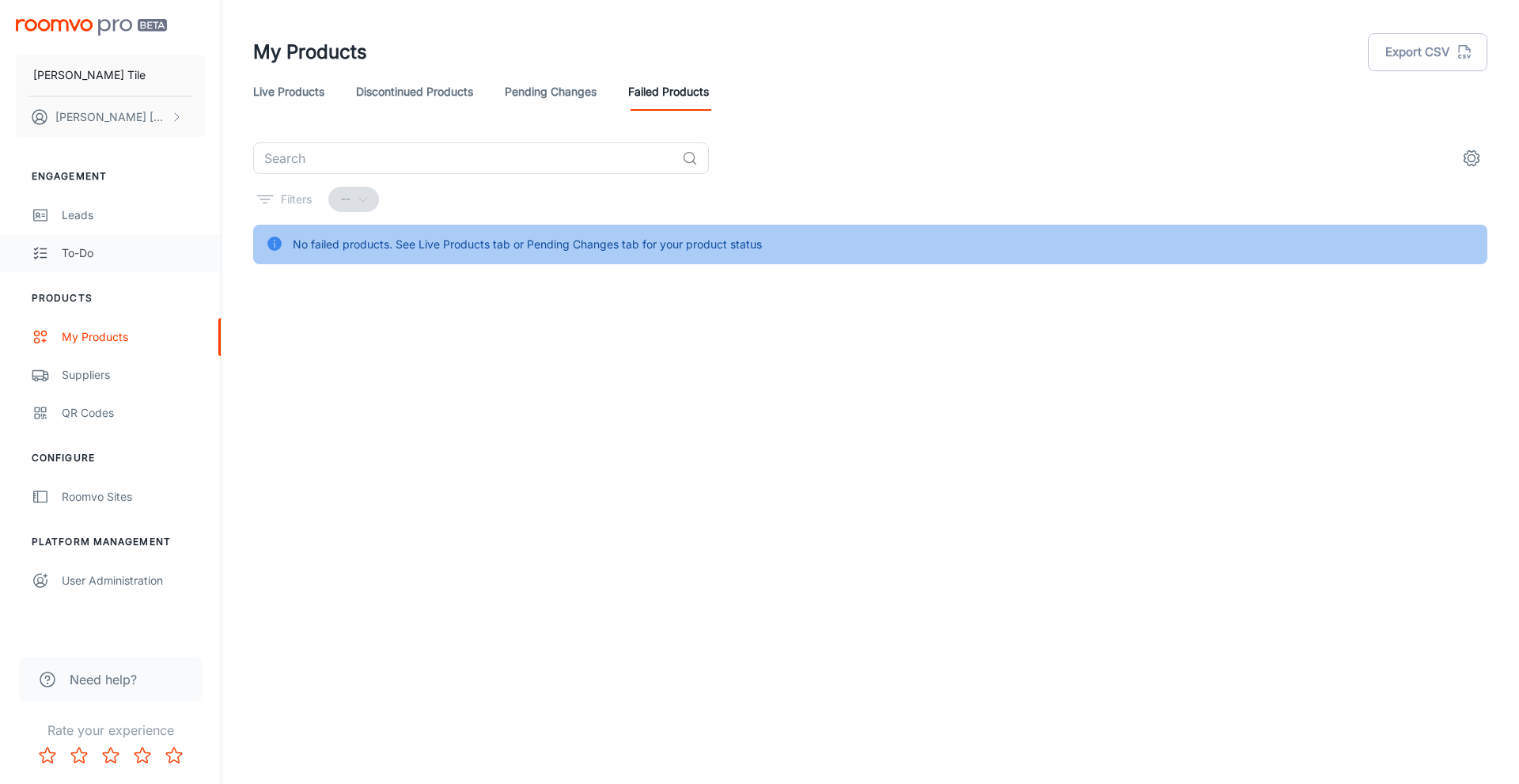
click at [68, 249] on div "To-do" at bounding box center [133, 254] width 143 height 18
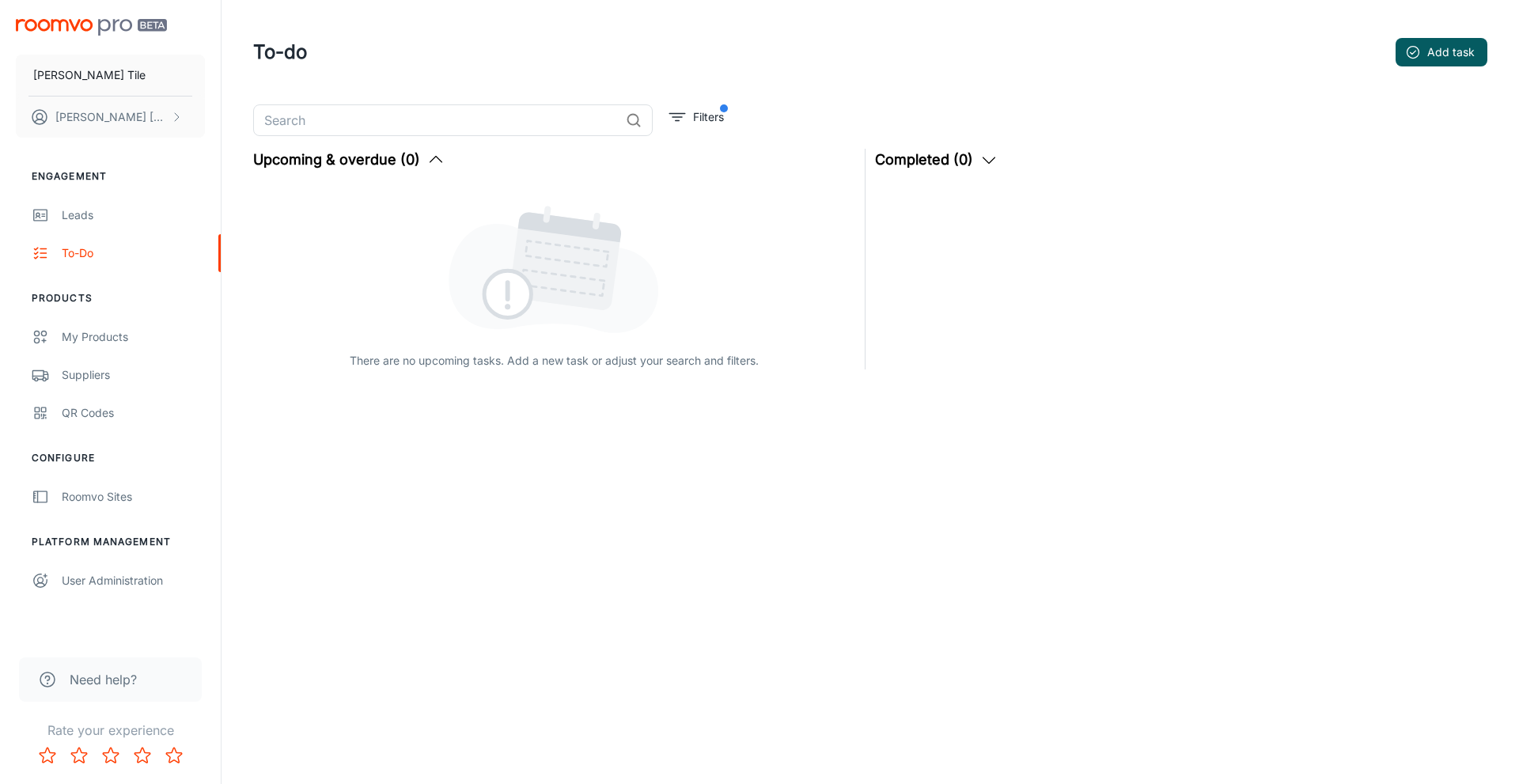
click at [109, 677] on span "Need help?" at bounding box center [103, 679] width 68 height 19
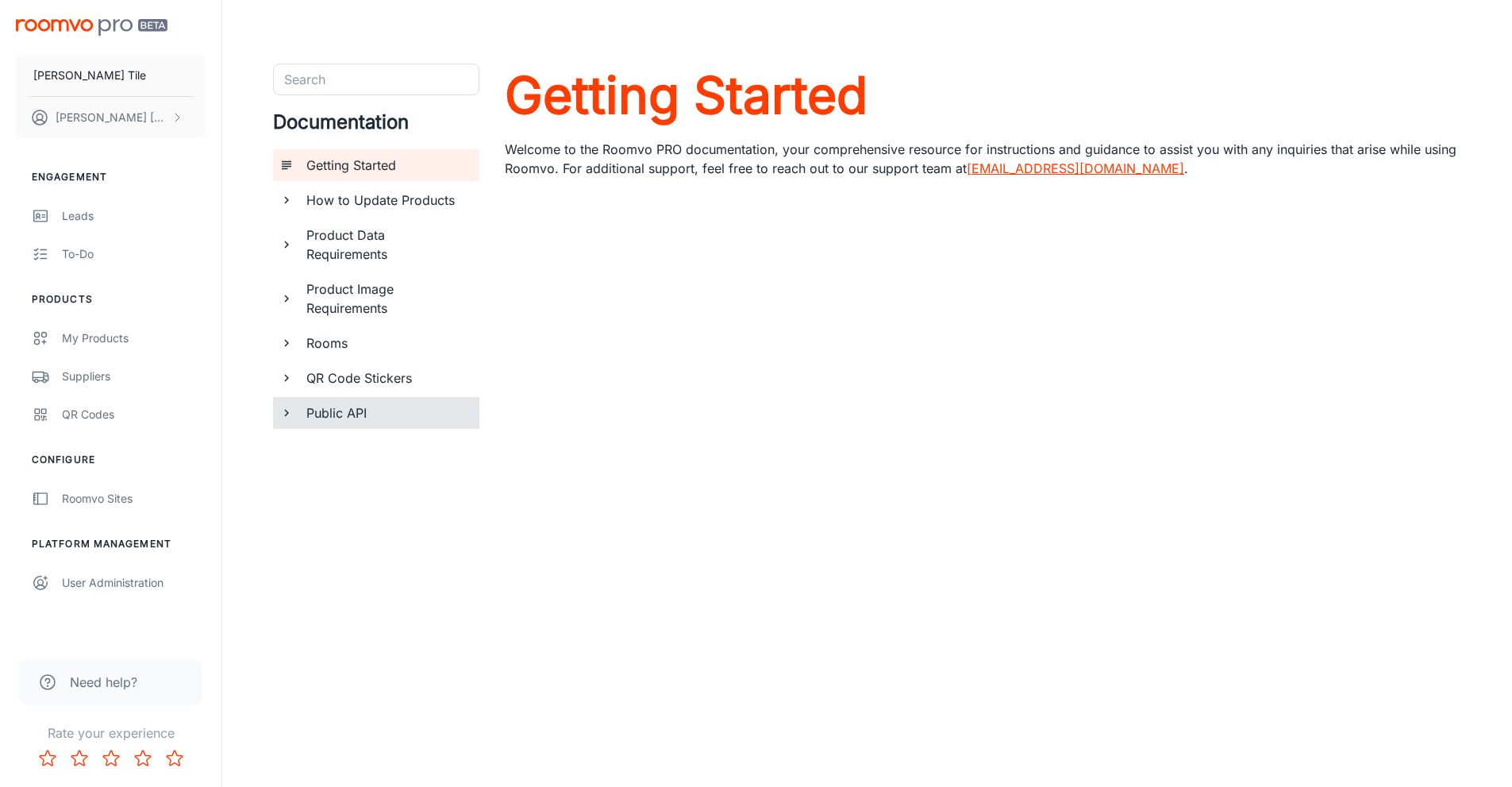
click at [339, 414] on h6 "Public API" at bounding box center [387, 413] width 161 height 19
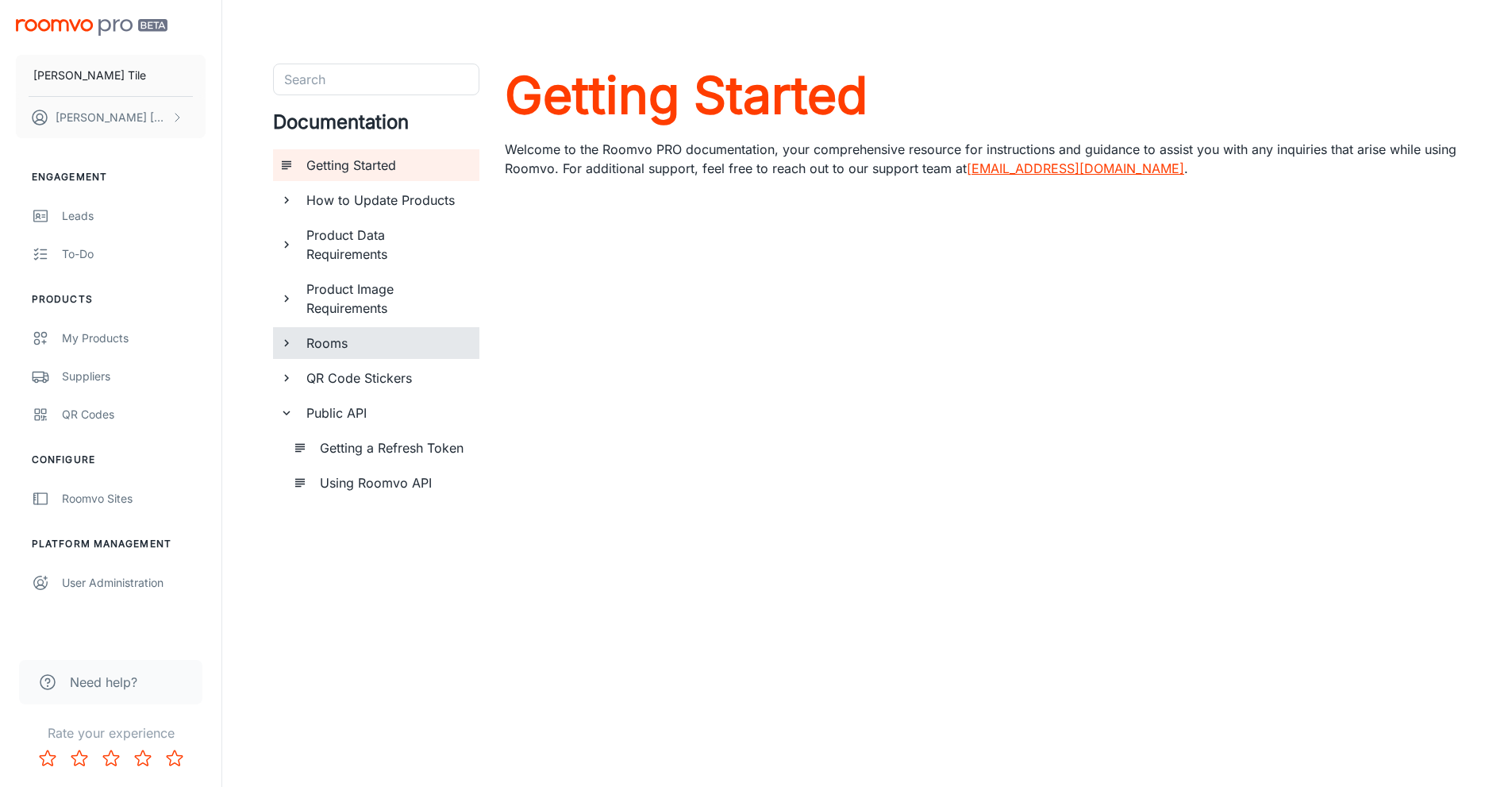
click at [330, 339] on h6 "Rooms" at bounding box center [387, 342] width 161 height 19
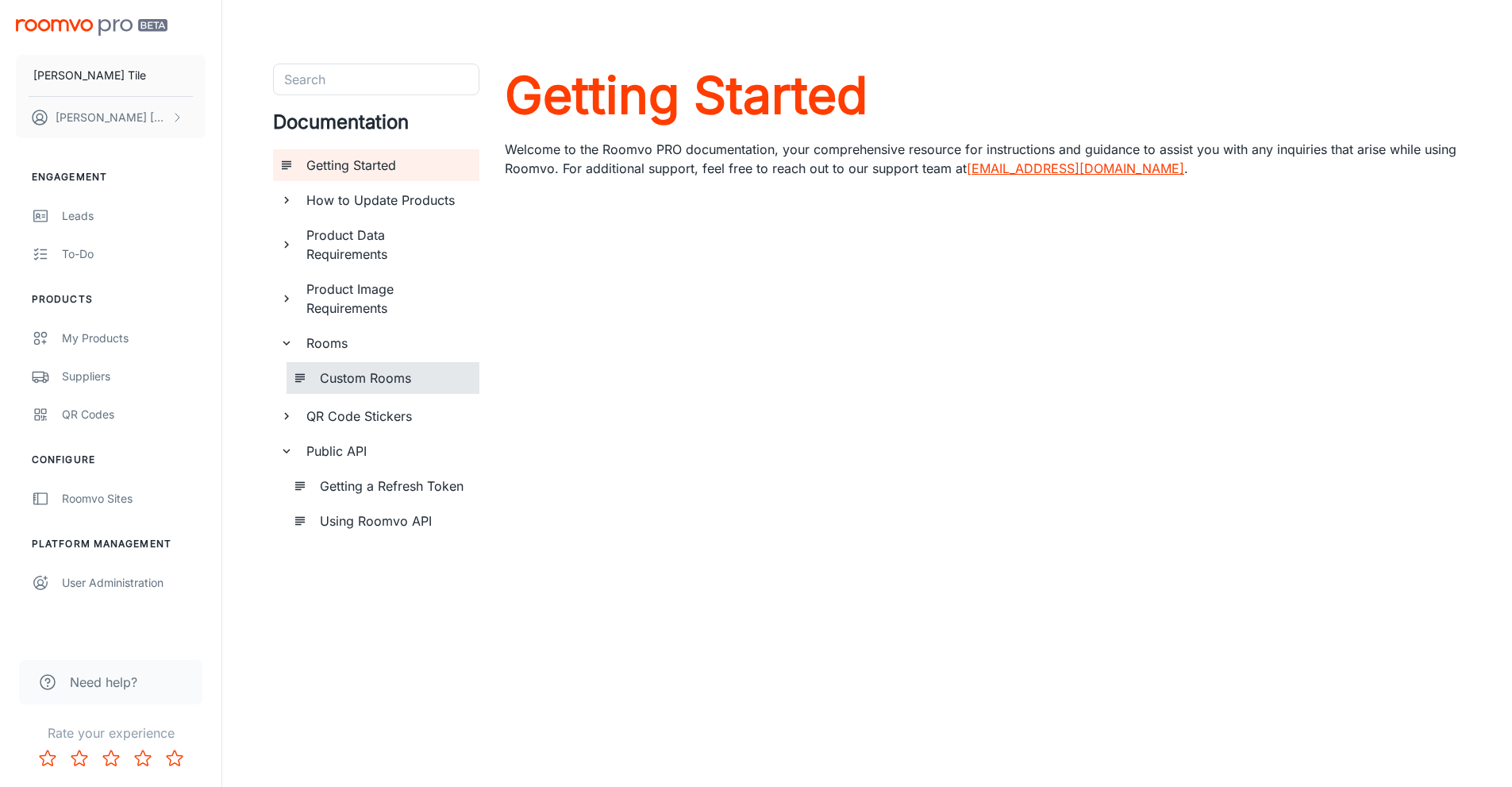
click at [345, 364] on div "Custom Rooms" at bounding box center [393, 378] width 160 height 32
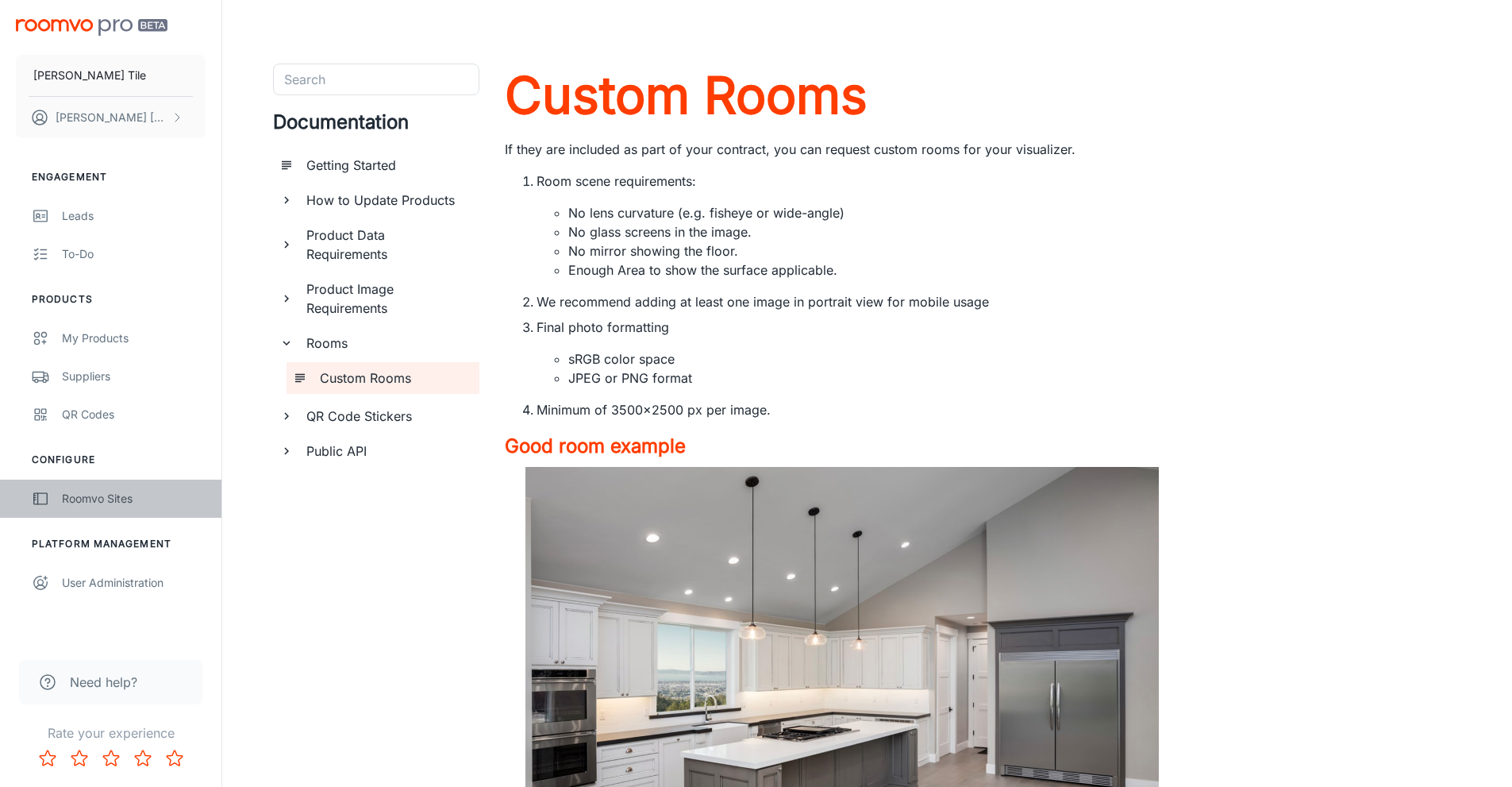
click at [98, 503] on div "Roomvo Sites" at bounding box center [133, 498] width 144 height 18
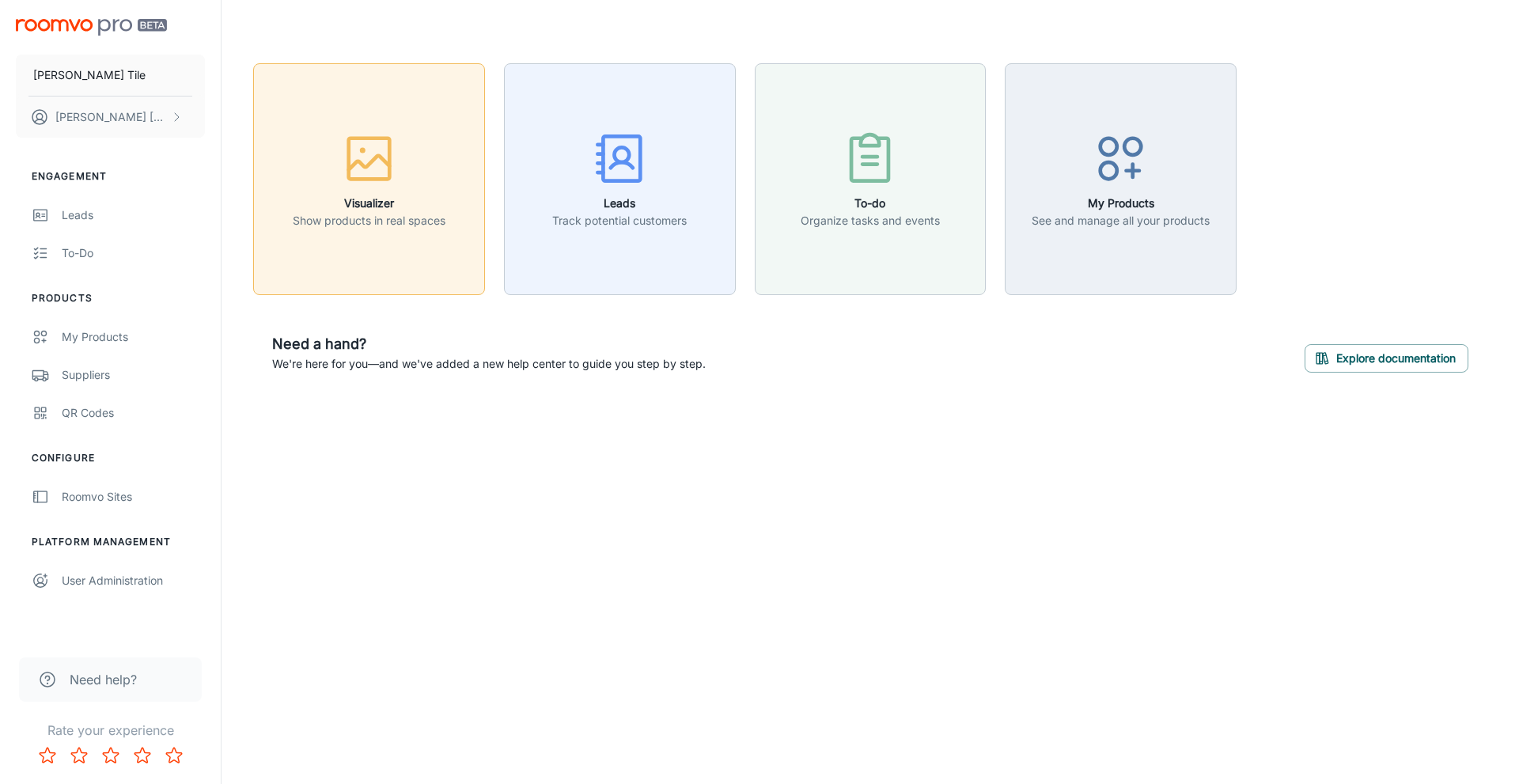
click at [378, 199] on h6 "Visualizer" at bounding box center [370, 204] width 153 height 18
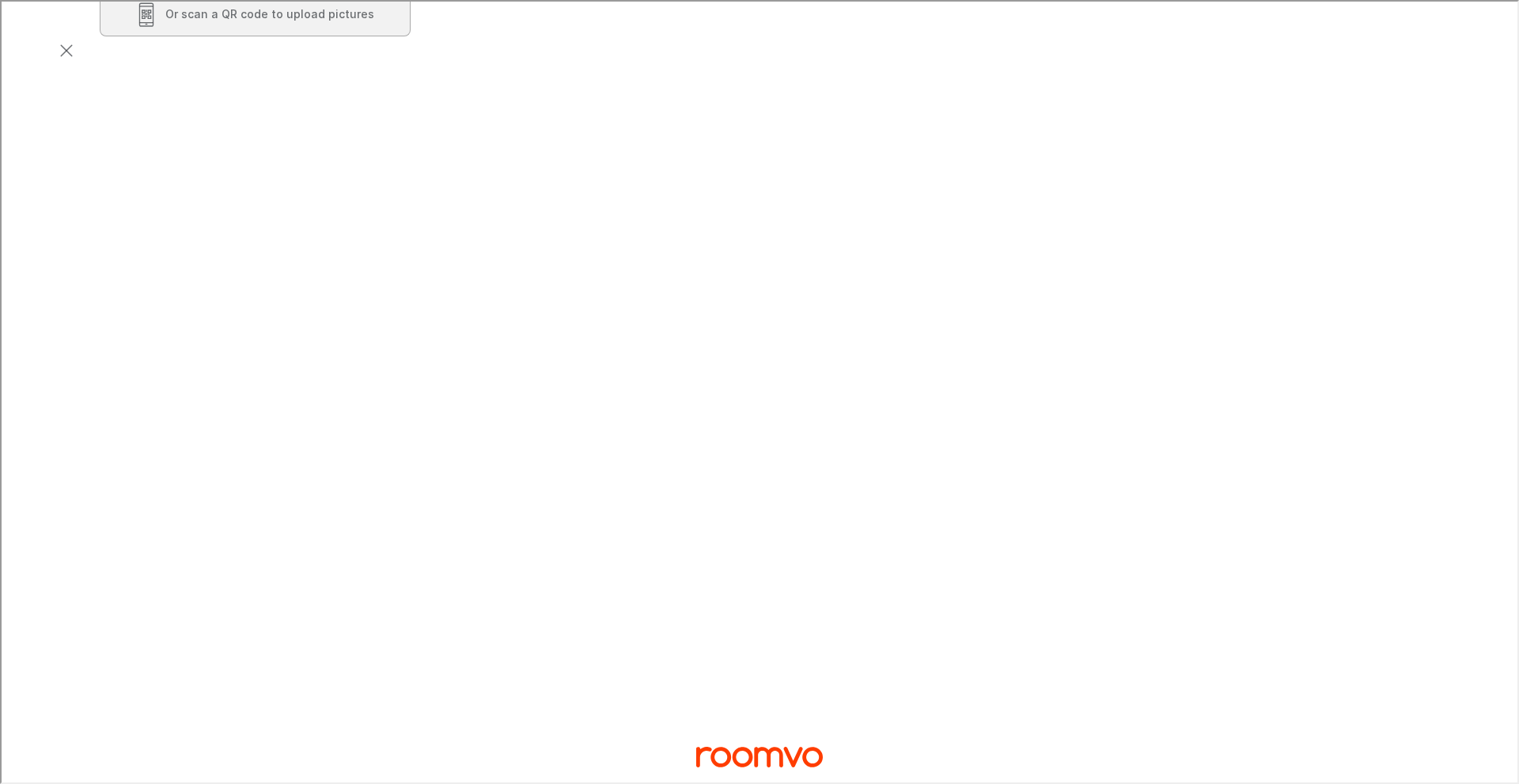
scroll to position [317, 0]
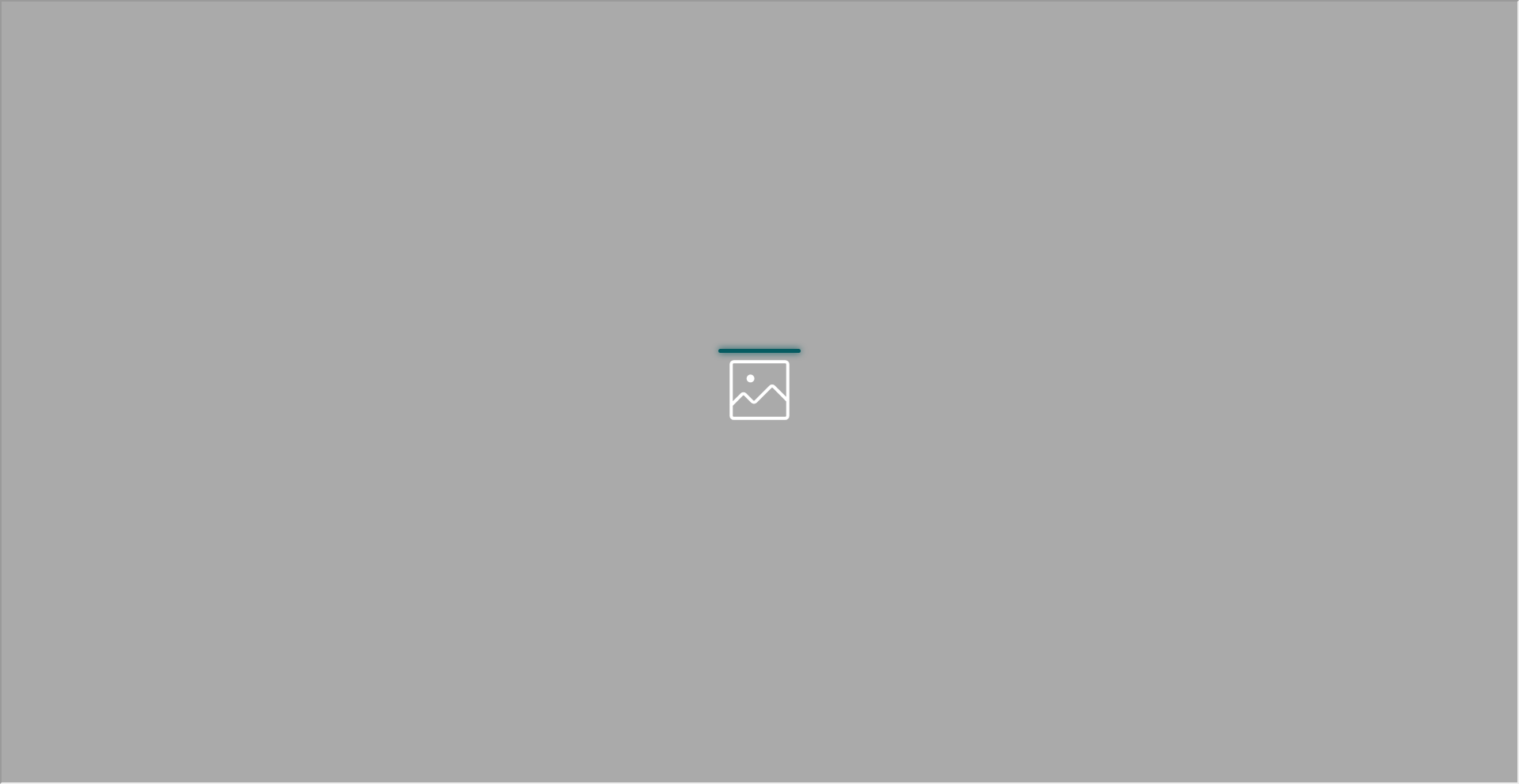
scroll to position [0, 0]
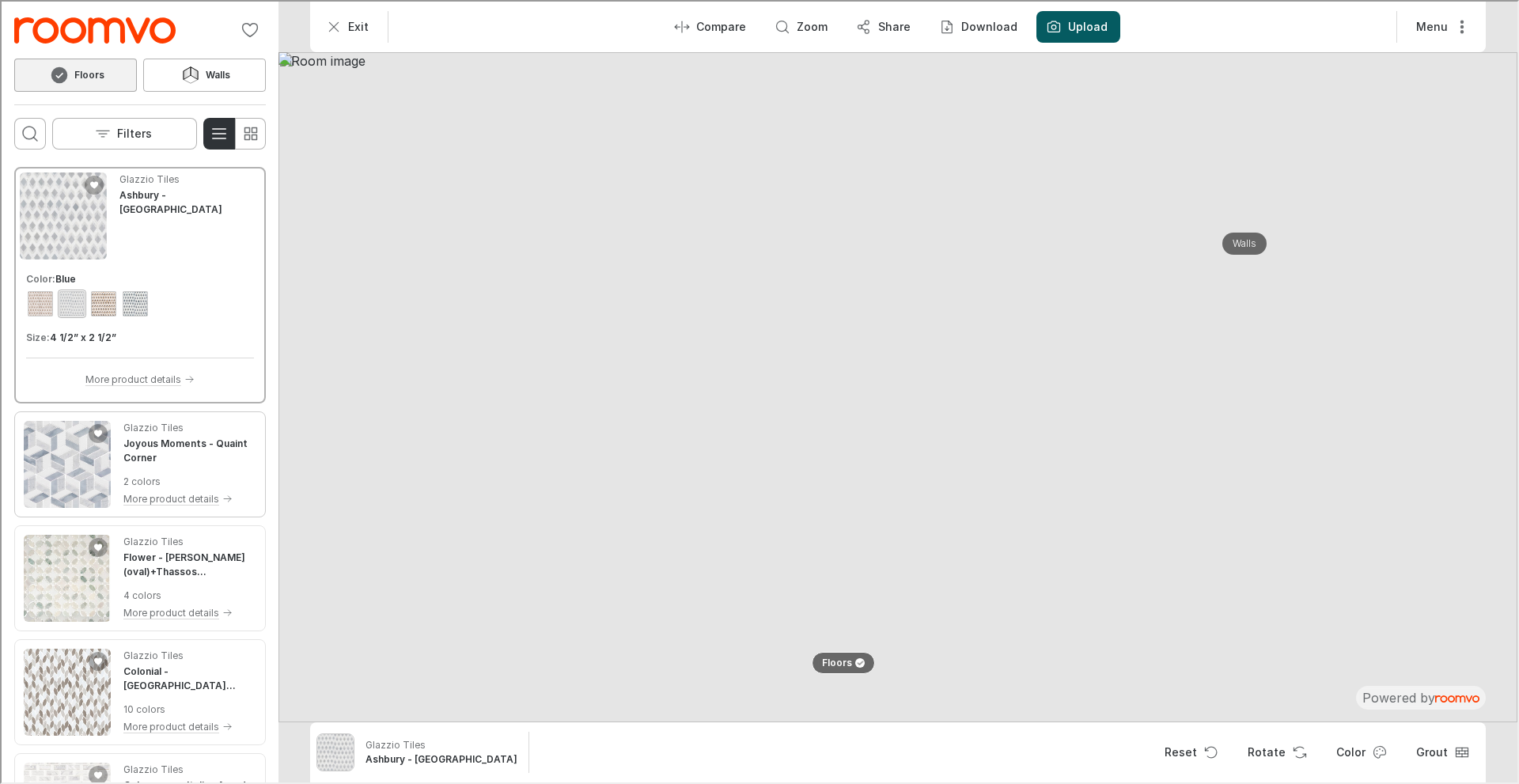
click at [138, 466] on div "Glazzio Tiles Joyous Moments - Quaint Corner 2 colors More product details" at bounding box center [188, 463] width 133 height 87
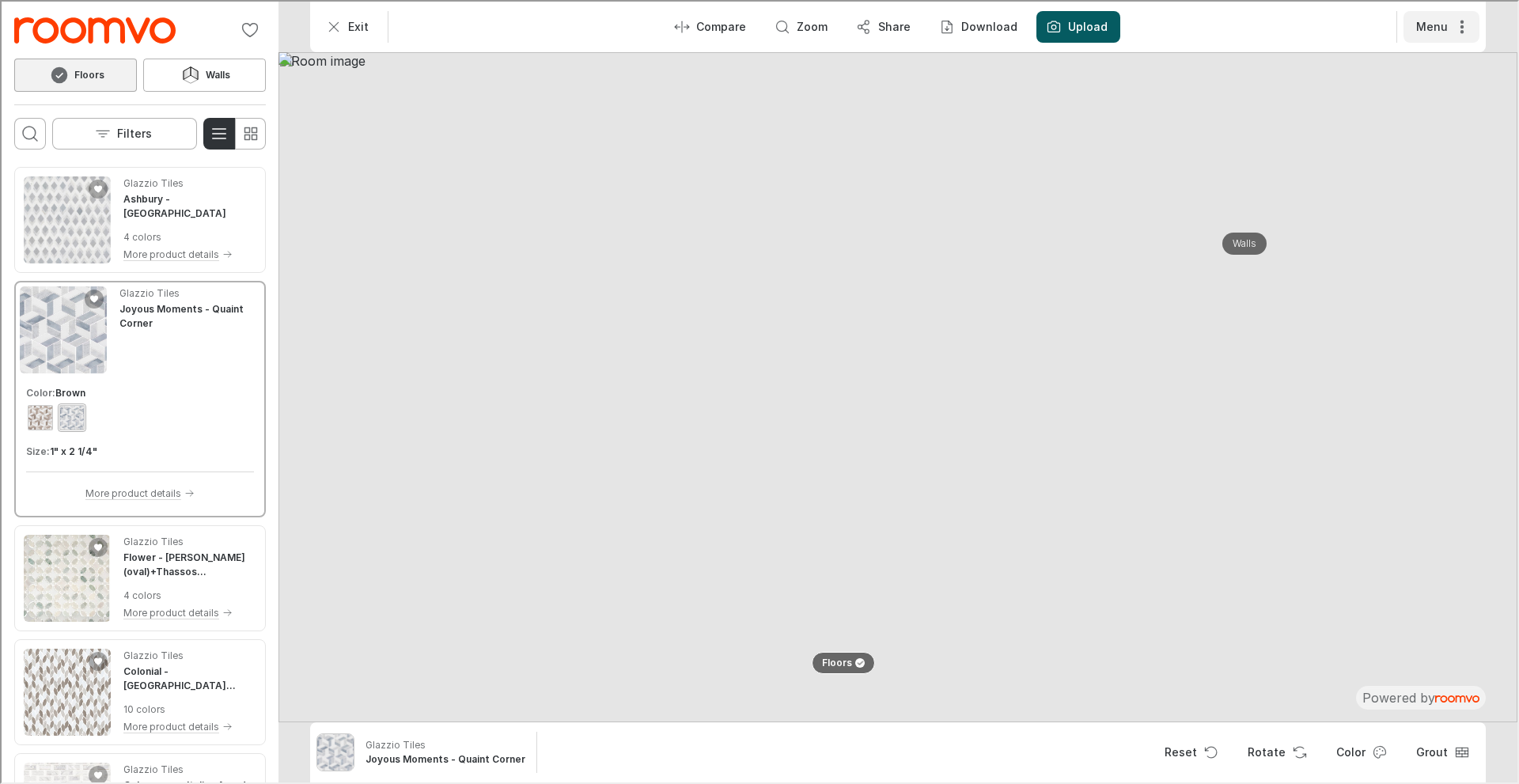
click at [1426, 21] on button "Menu" at bounding box center [1440, 26] width 76 height 32
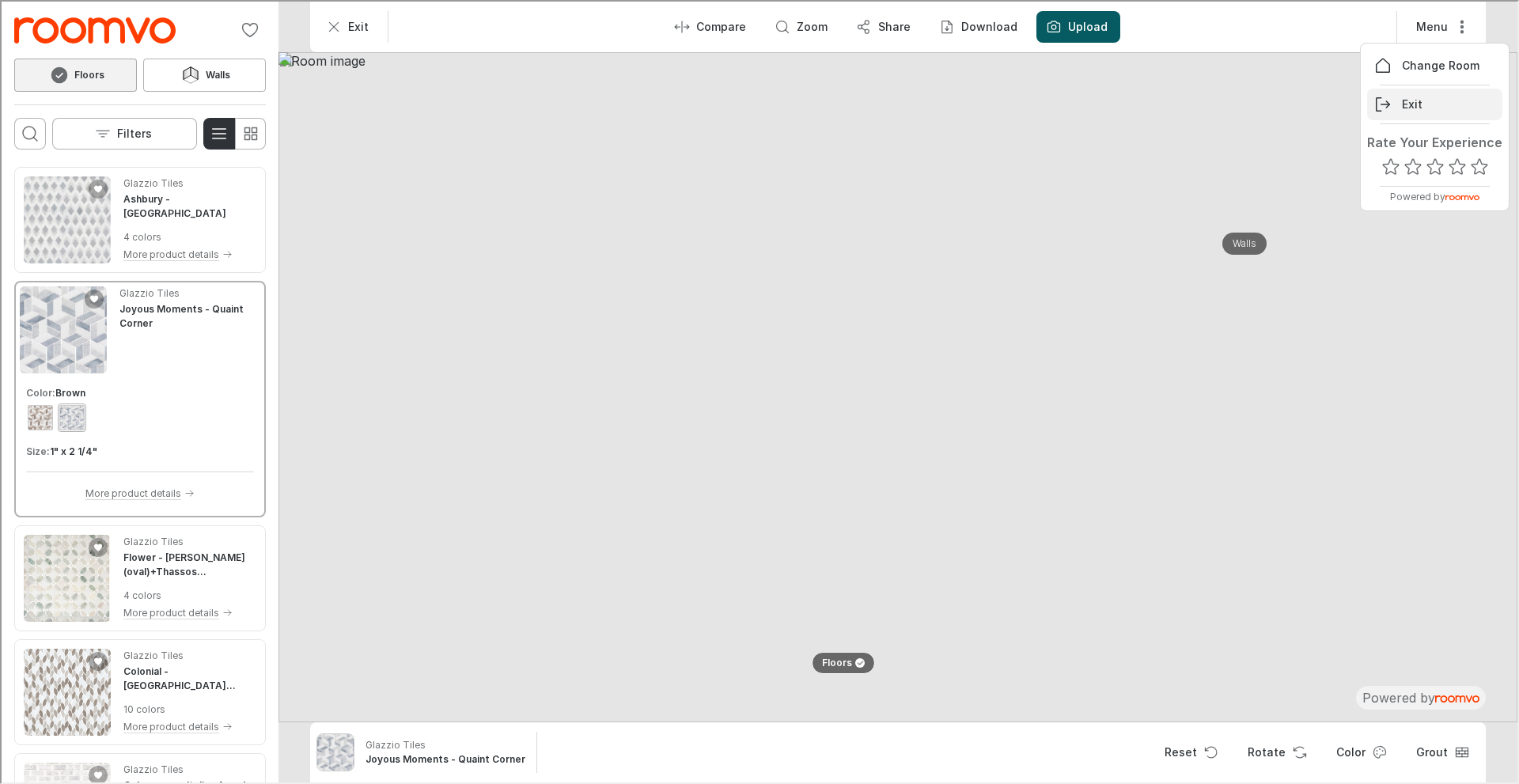
click at [1406, 100] on p "Exit" at bounding box center [1410, 103] width 20 height 16
